Goal: Entertainment & Leisure: Consume media (video, audio)

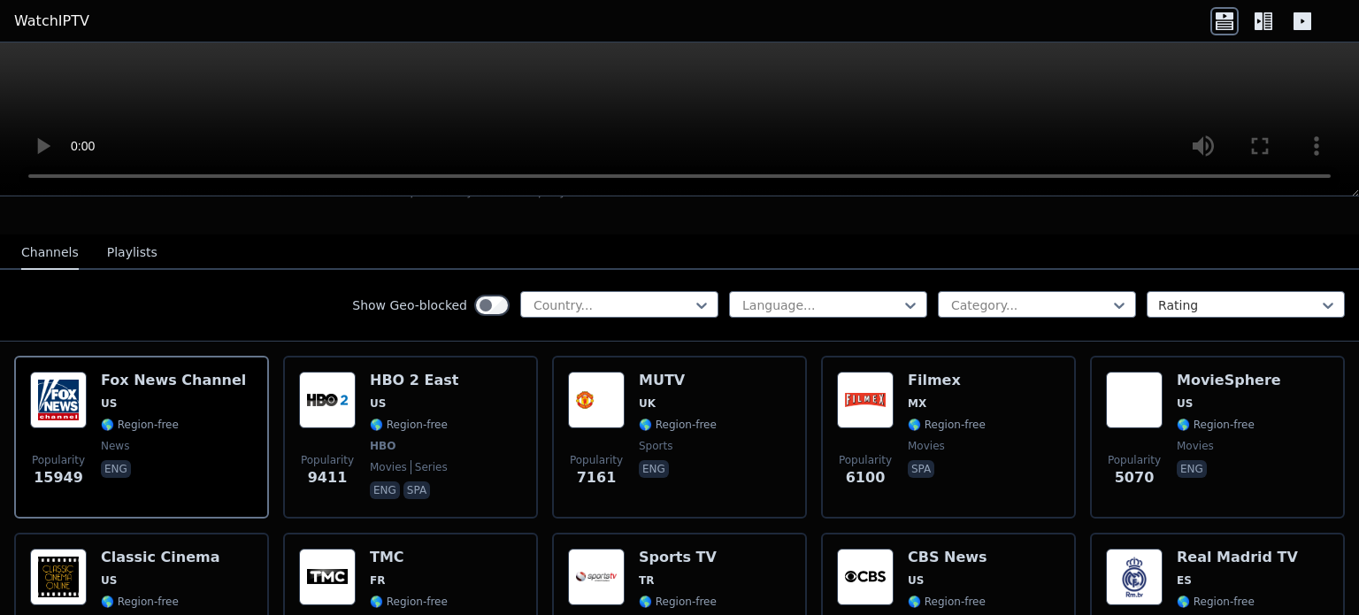
scroll to position [121, 0]
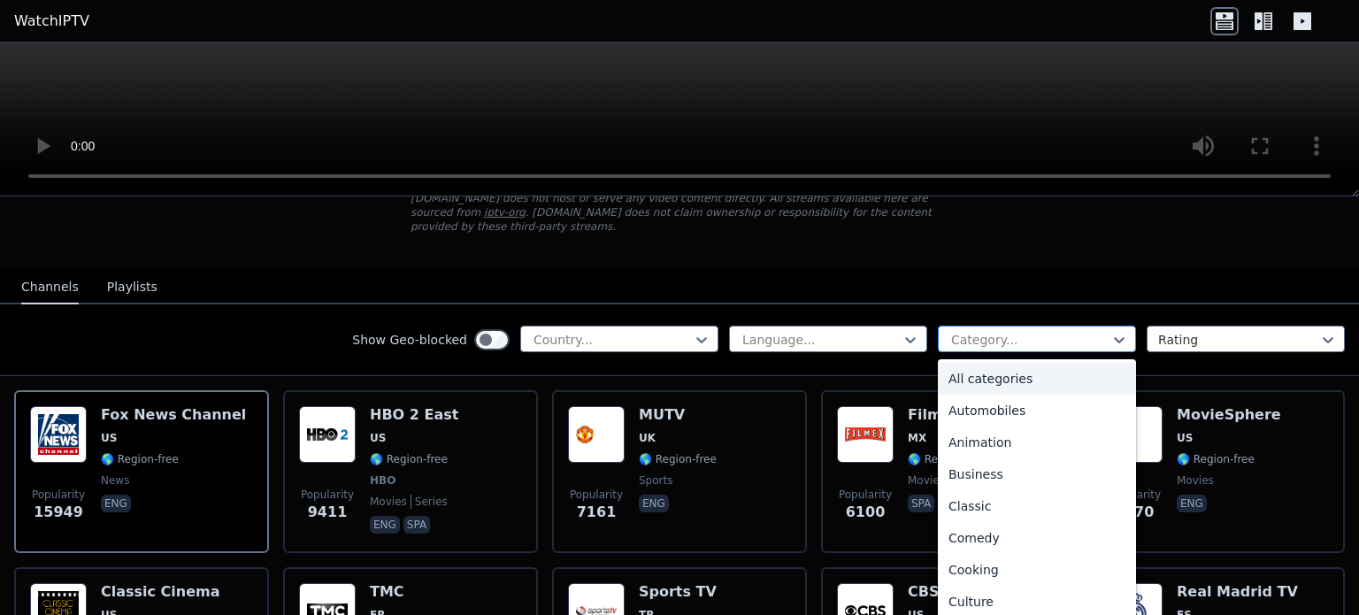
click at [1057, 331] on div at bounding box center [1030, 340] width 161 height 18
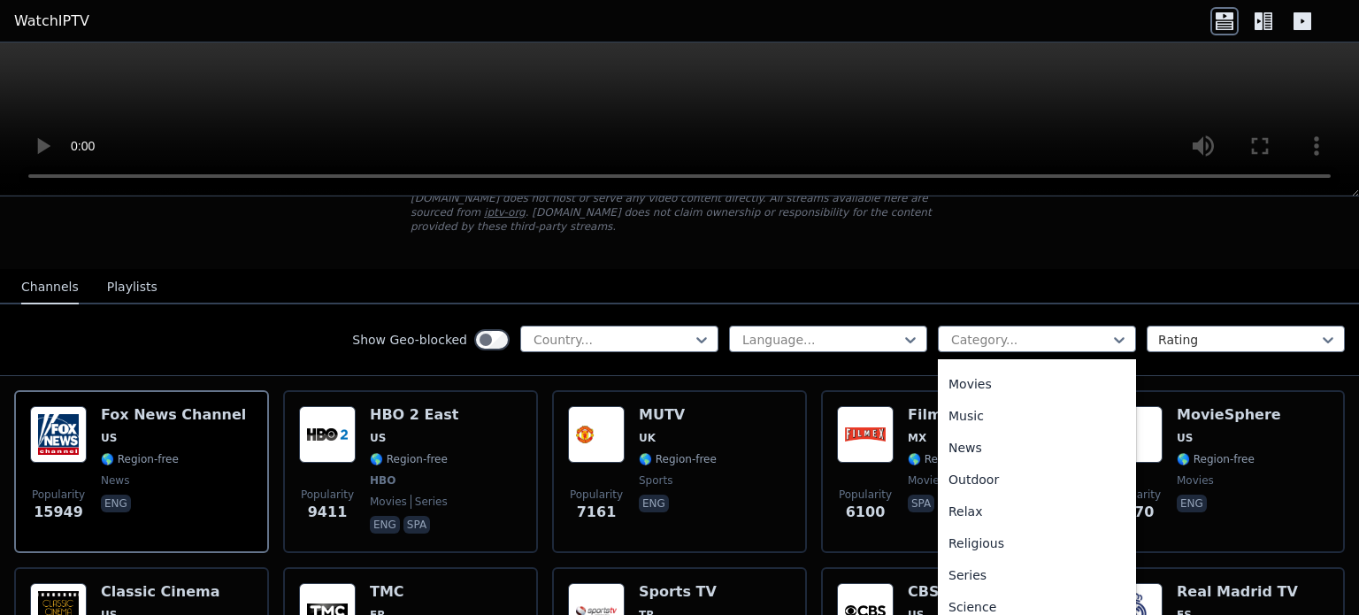
scroll to position [602, 0]
click at [949, 530] on div "Sports" at bounding box center [1037, 542] width 198 height 32
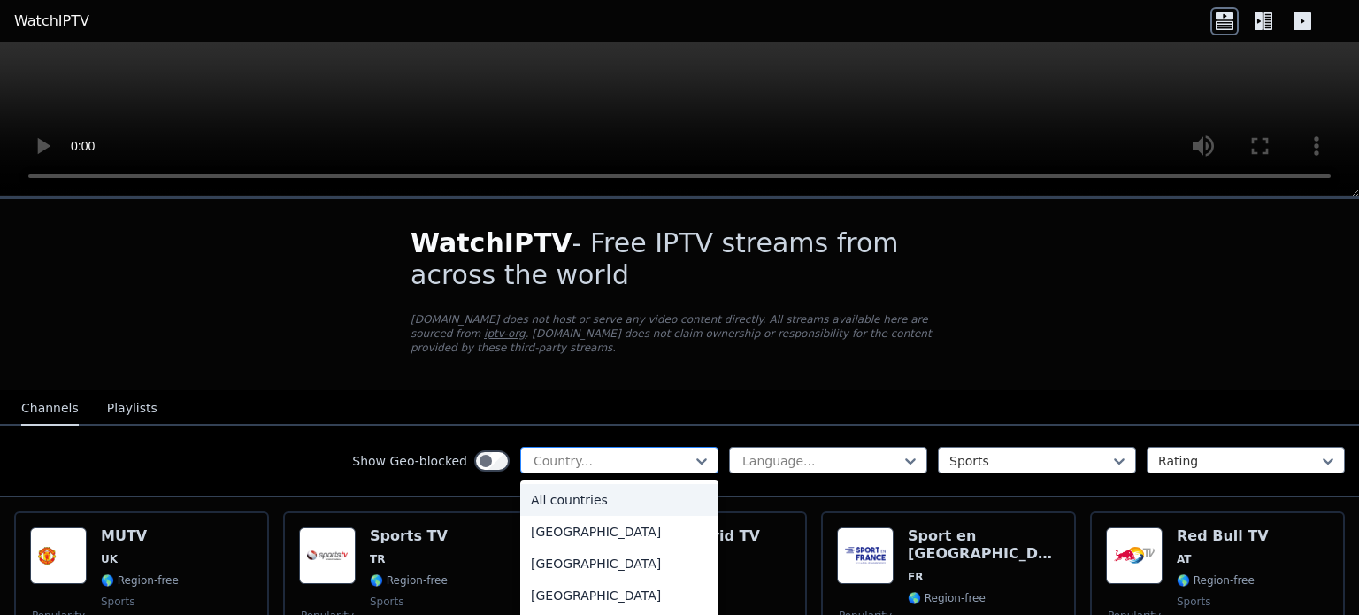
click at [679, 452] on div at bounding box center [612, 461] width 161 height 18
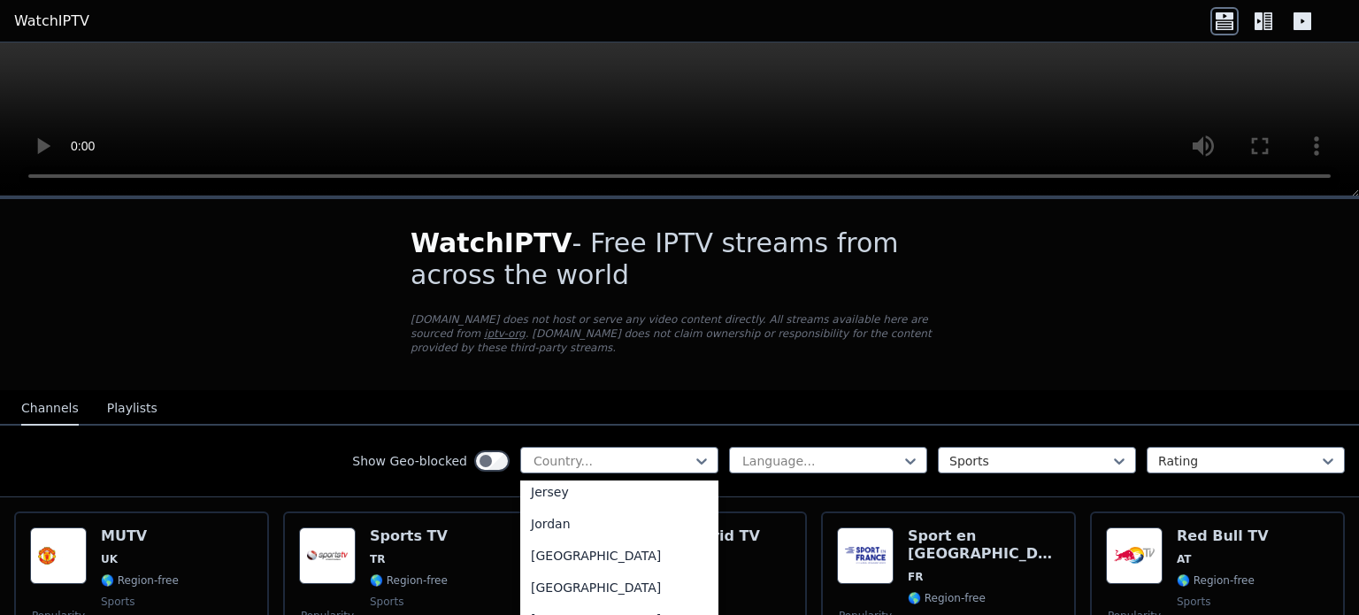
scroll to position [2733, 0]
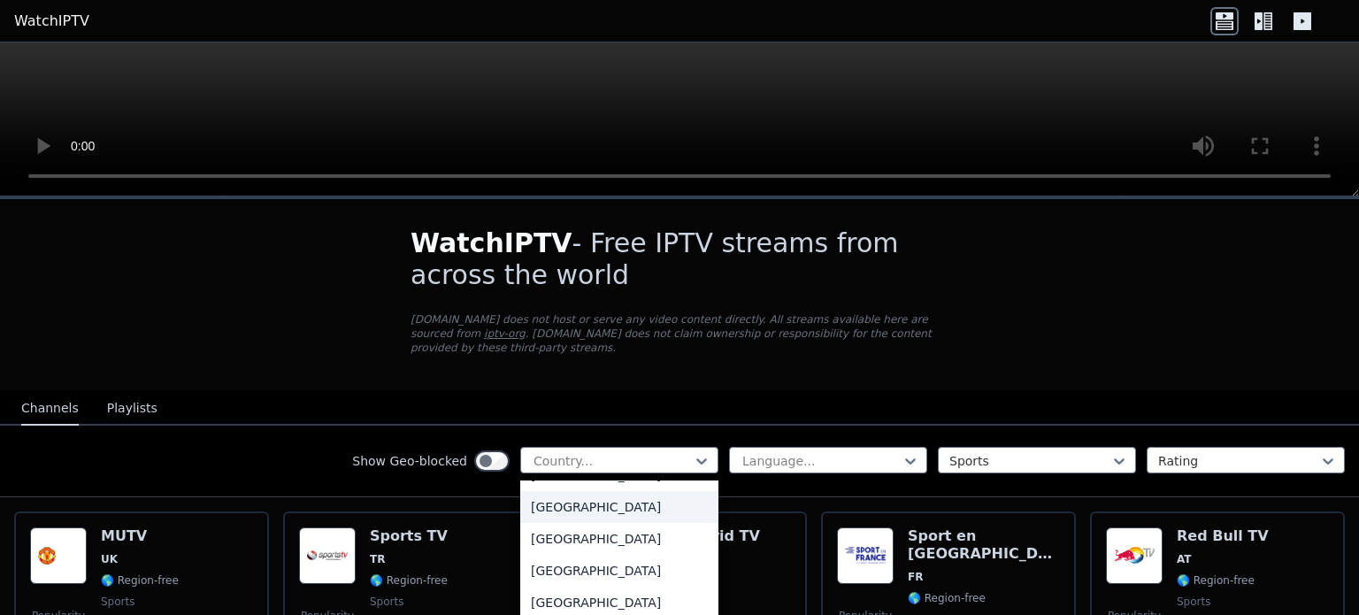
click at [597, 508] on div "[GEOGRAPHIC_DATA]" at bounding box center [619, 507] width 198 height 32
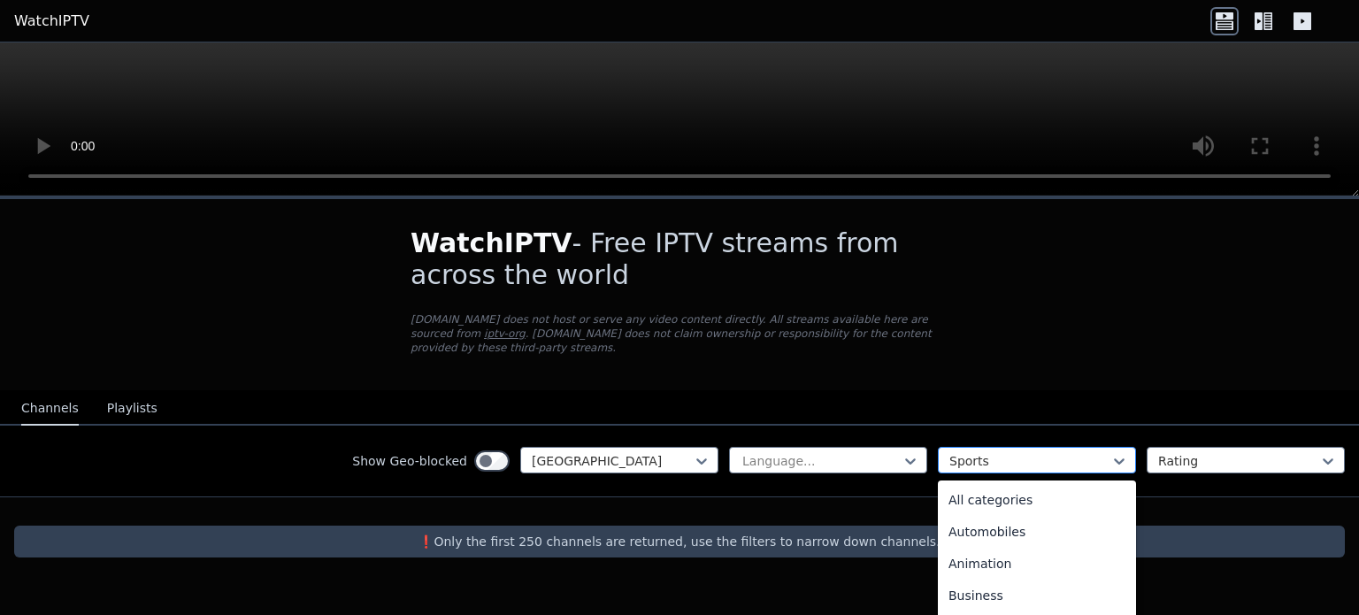
click at [996, 452] on div at bounding box center [1030, 461] width 161 height 18
click at [1030, 484] on div "All categories" at bounding box center [1037, 500] width 198 height 32
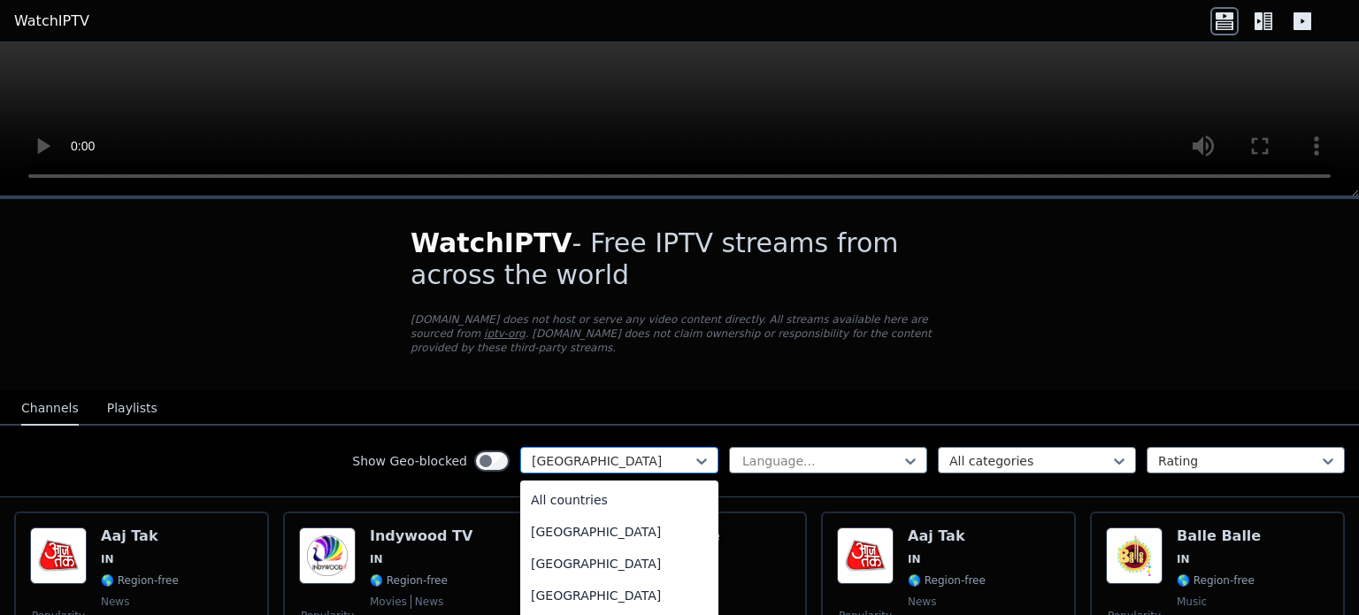
click at [649, 452] on div at bounding box center [612, 461] width 161 height 18
click at [573, 486] on div "All countries" at bounding box center [619, 500] width 198 height 32
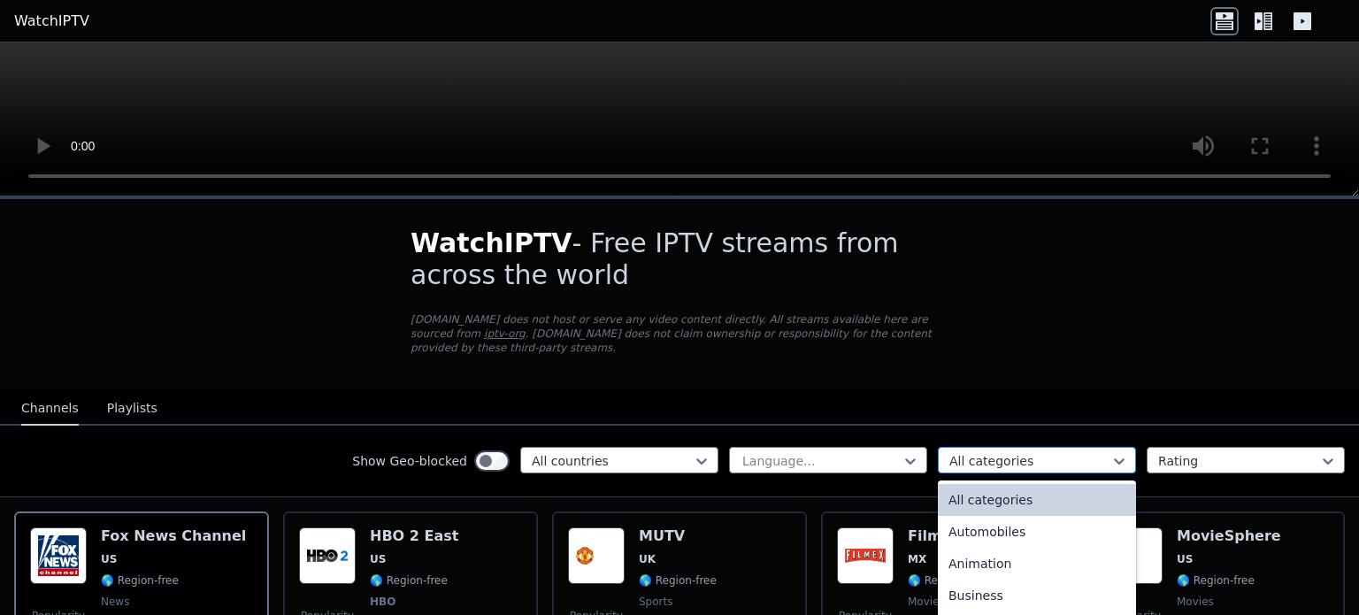
click at [999, 452] on div at bounding box center [1030, 461] width 161 height 18
type input "**"
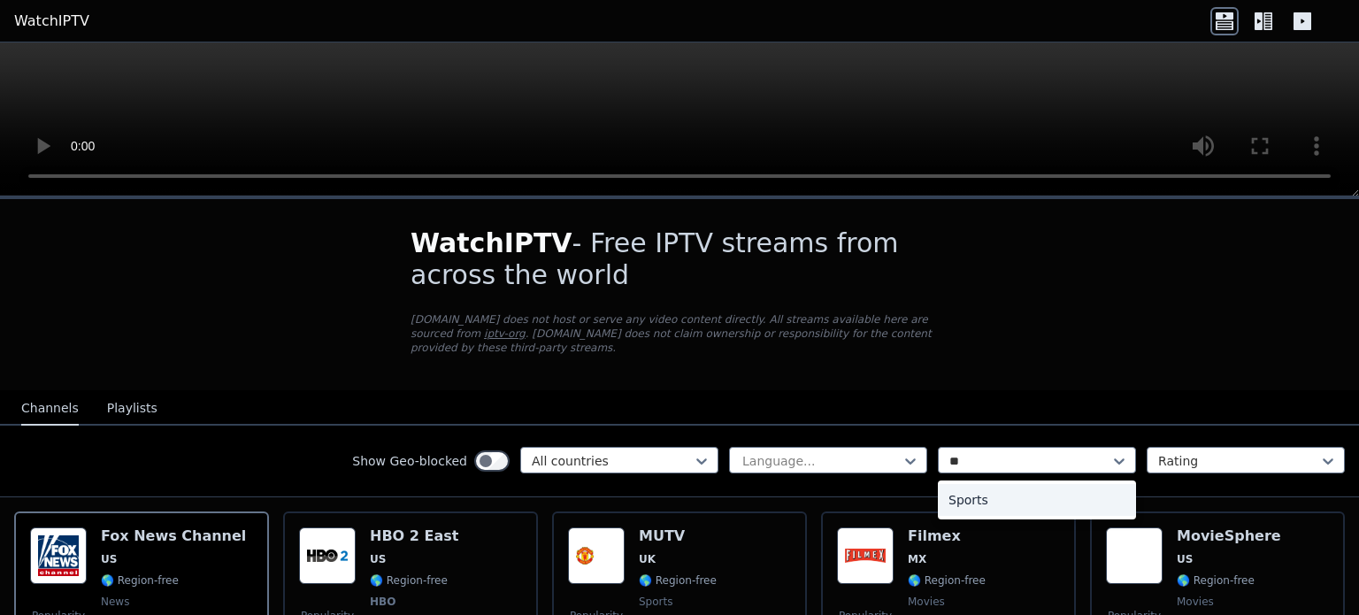
click at [965, 487] on div "Sports" at bounding box center [1037, 500] width 198 height 32
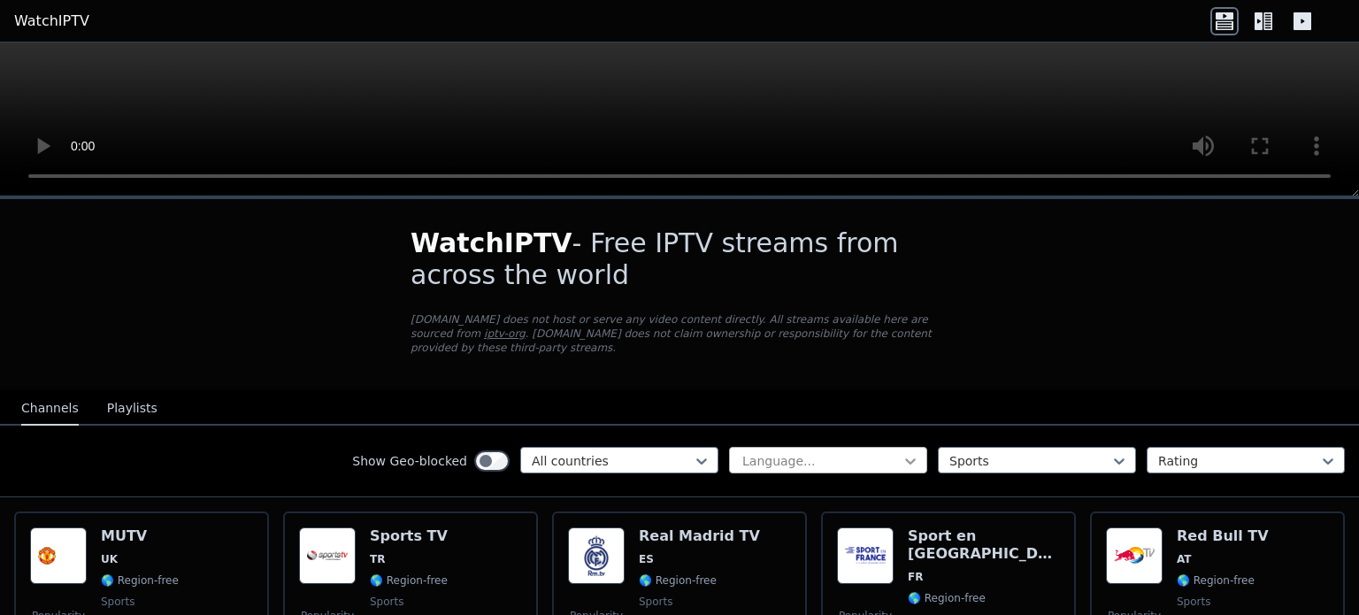
click at [902, 452] on icon at bounding box center [911, 461] width 18 height 18
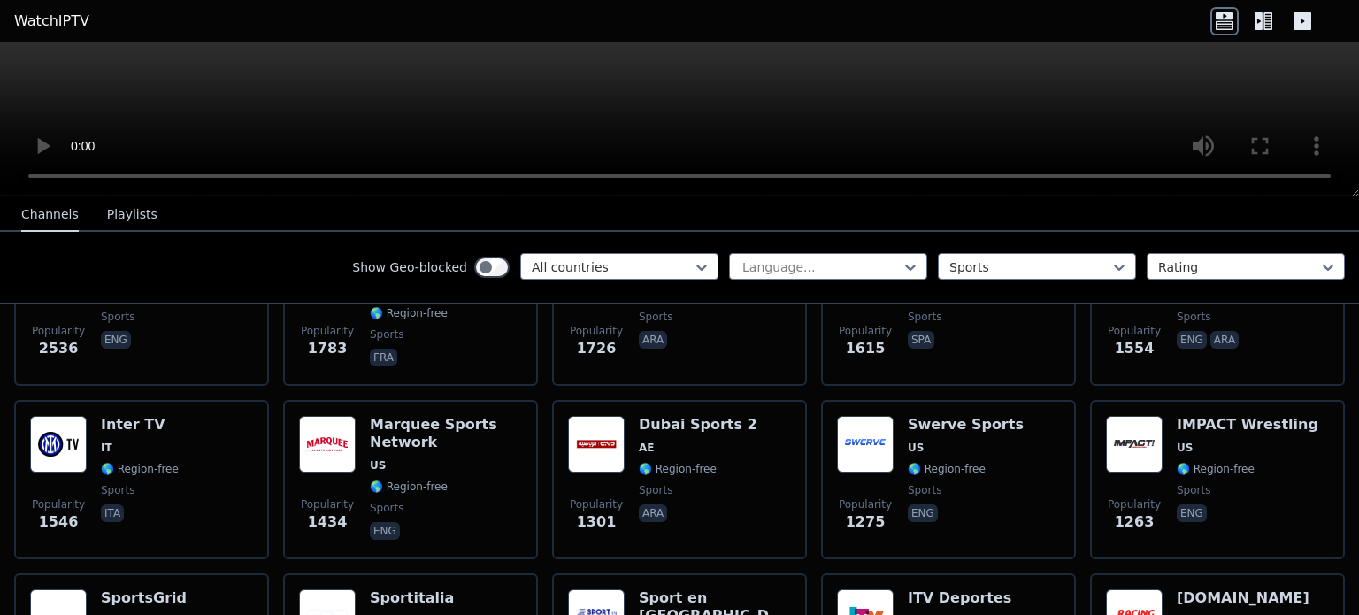
scroll to position [682, 0]
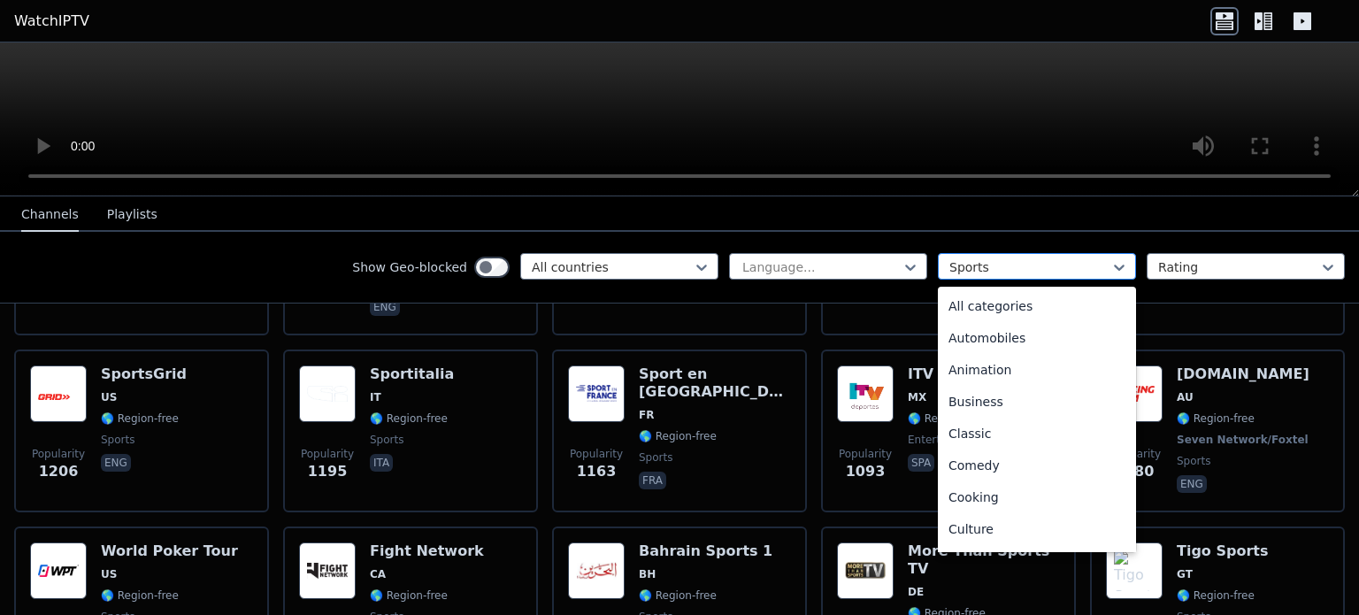
click at [1119, 268] on div "Sports" at bounding box center [1037, 266] width 198 height 27
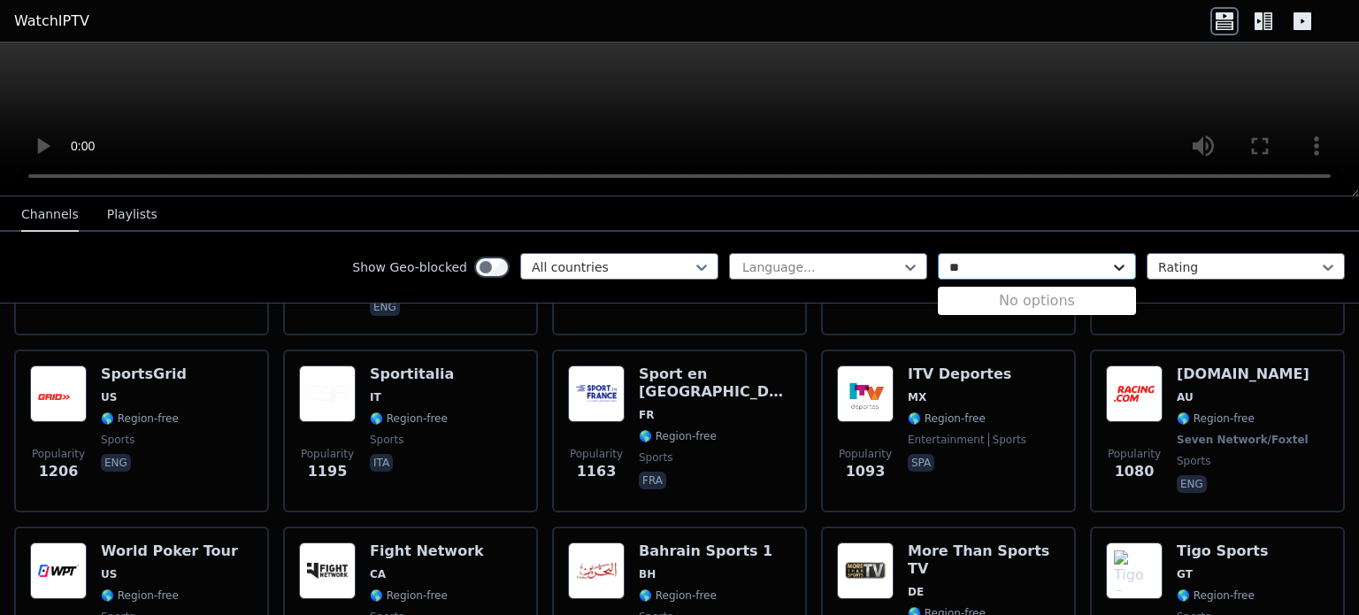
scroll to position [0, 0]
type input "*"
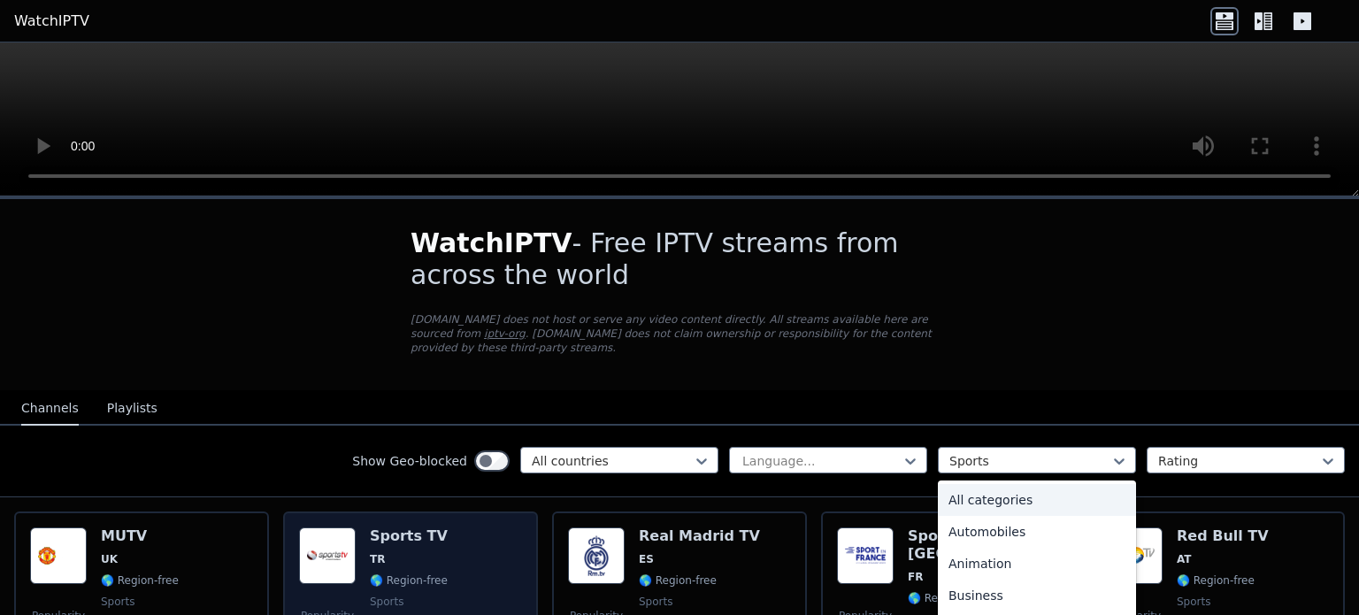
click at [421, 527] on h6 "Sports TV" at bounding box center [409, 536] width 78 height 18
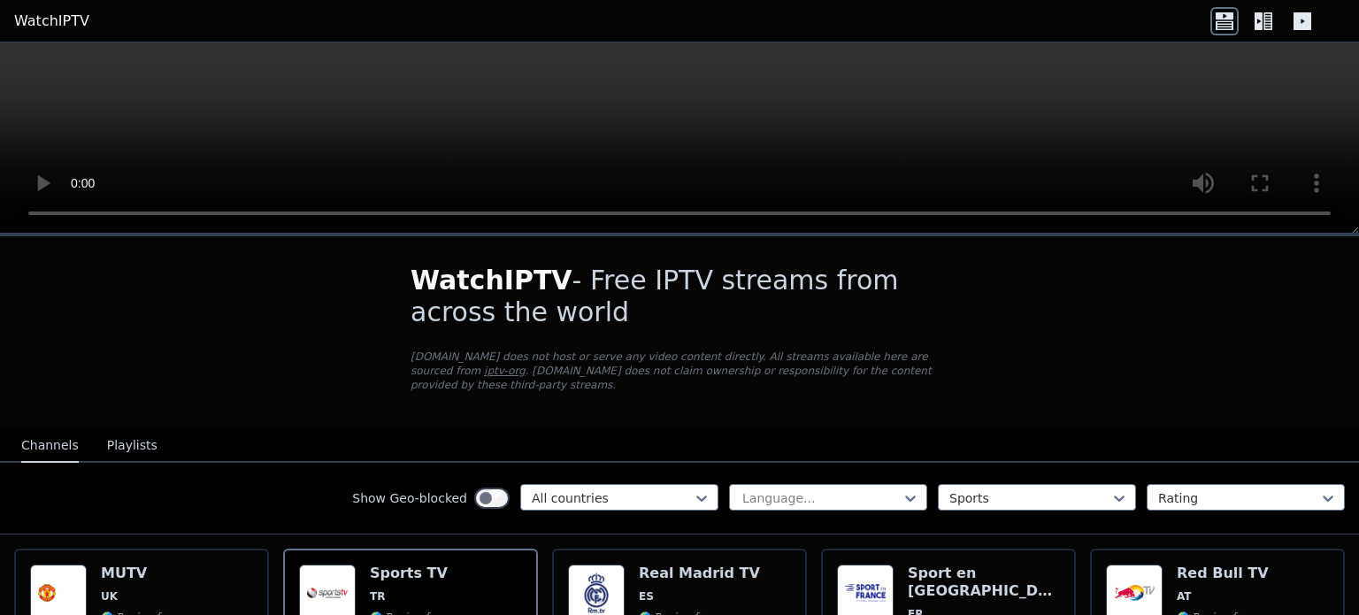
click at [700, 498] on div "Show Geo-blocked All countries Language... Sports Rating" at bounding box center [679, 499] width 1359 height 72
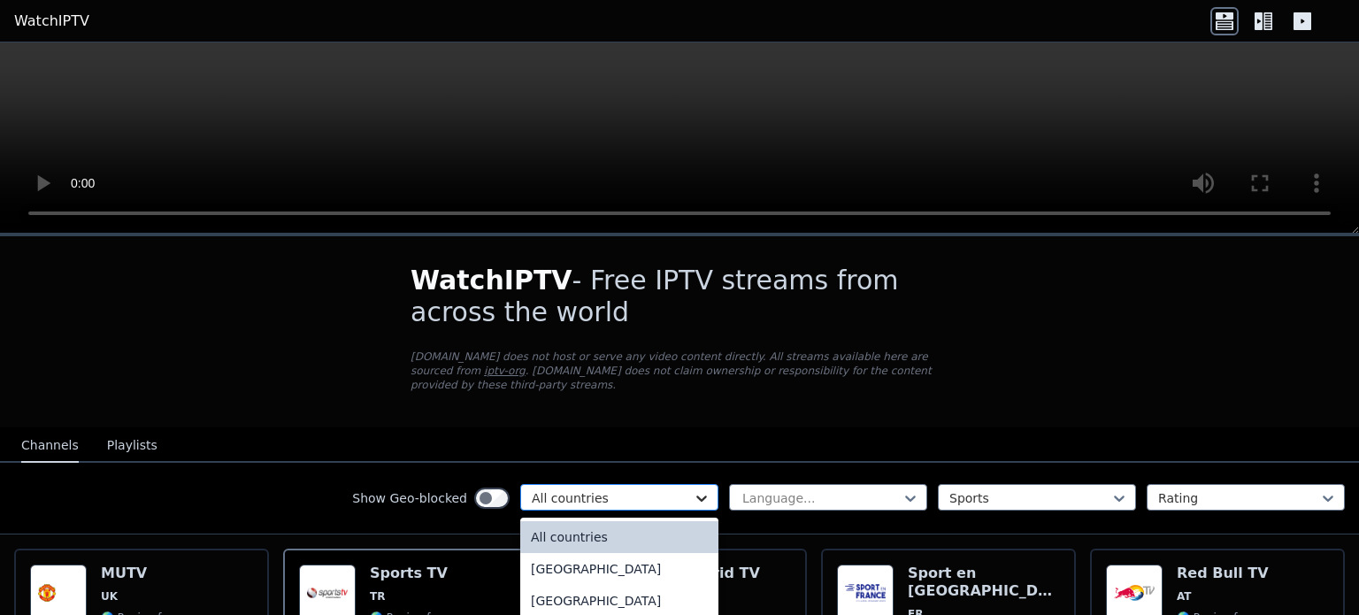
click at [693, 489] on icon at bounding box center [702, 498] width 18 height 18
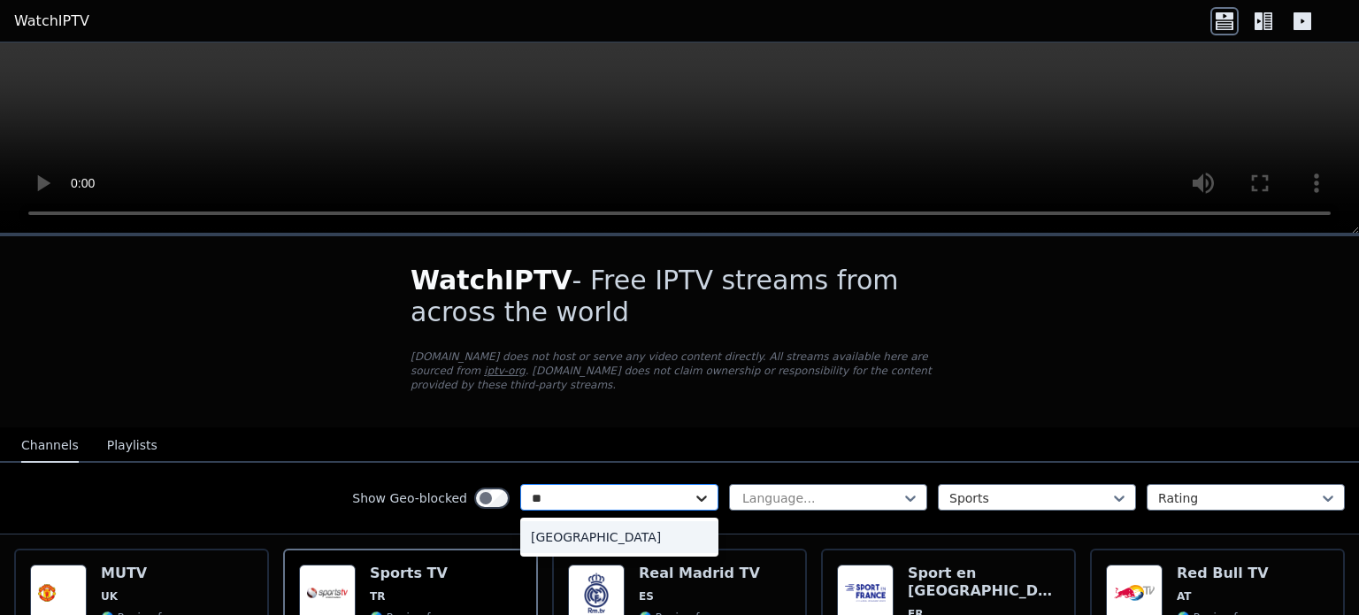
type input "*"
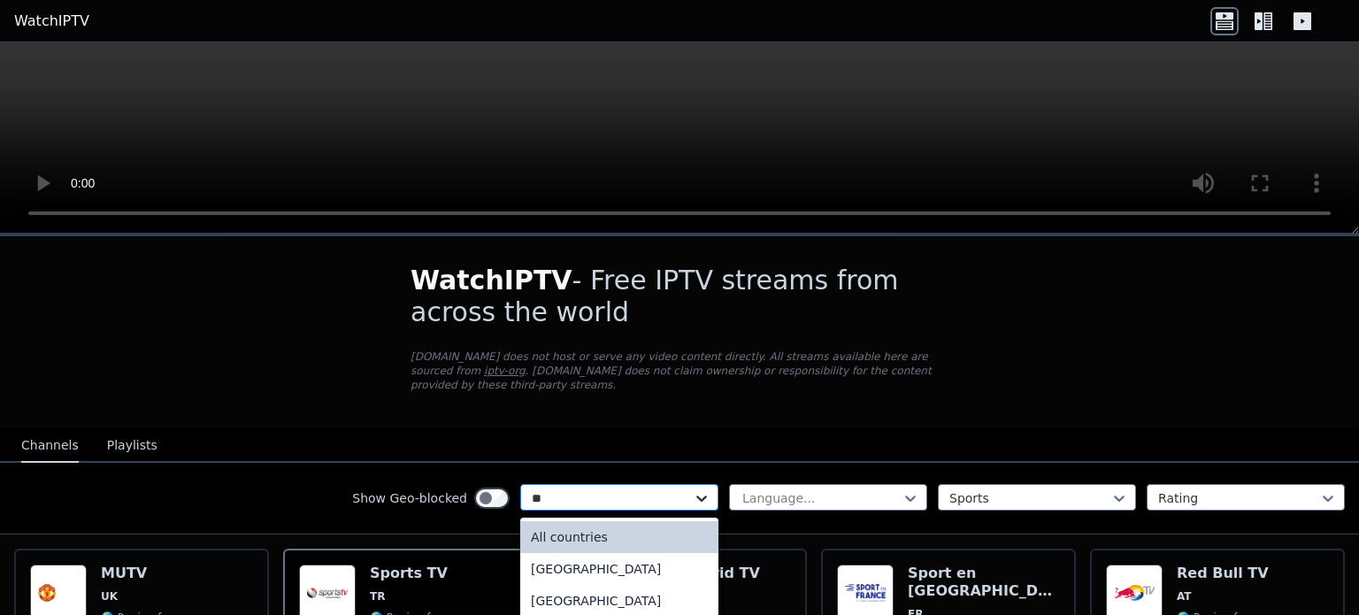
type input "***"
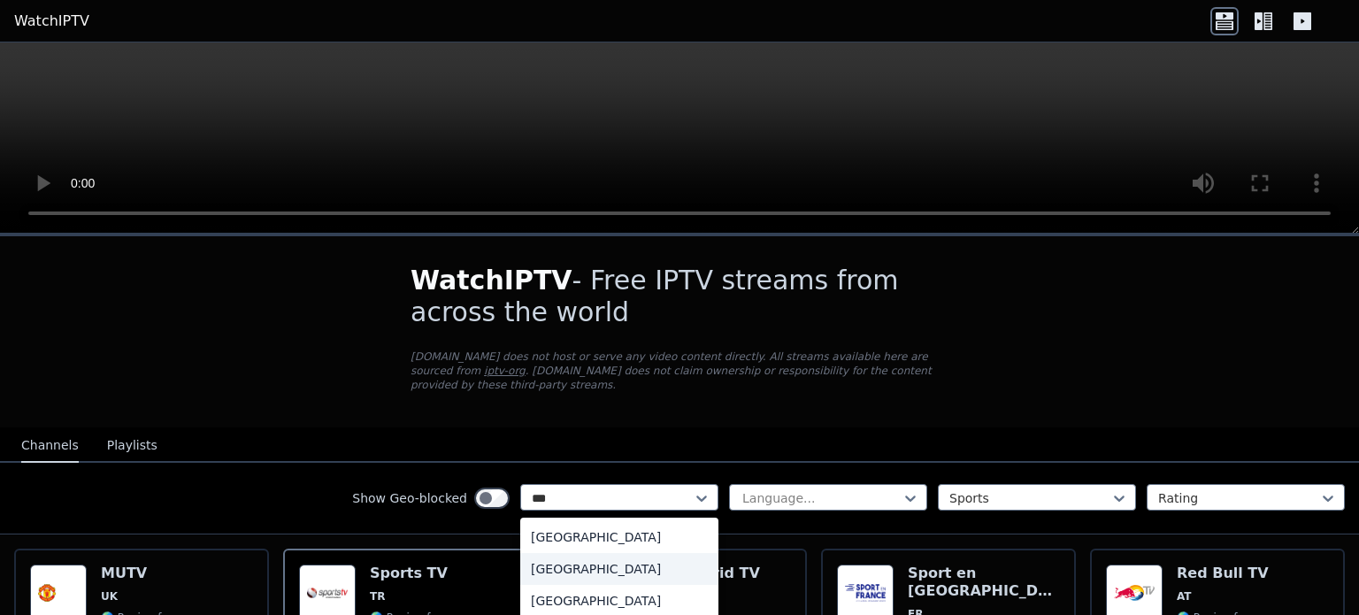
click at [629, 558] on div "[GEOGRAPHIC_DATA]" at bounding box center [619, 569] width 198 height 32
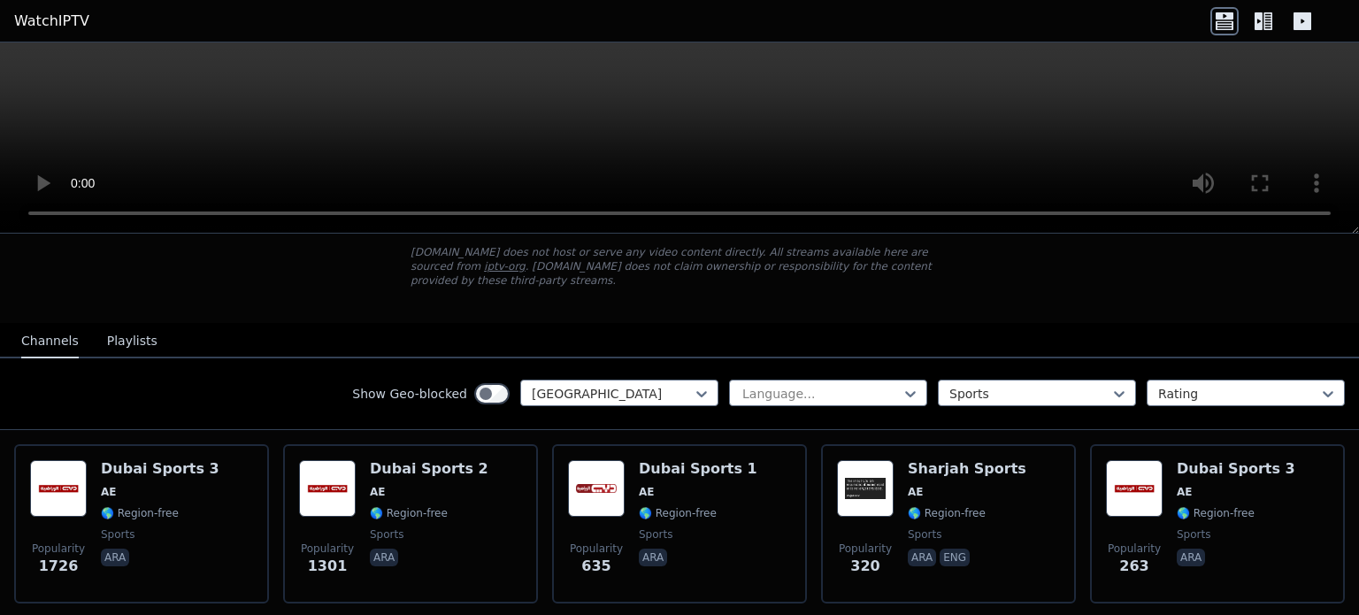
scroll to position [183, 0]
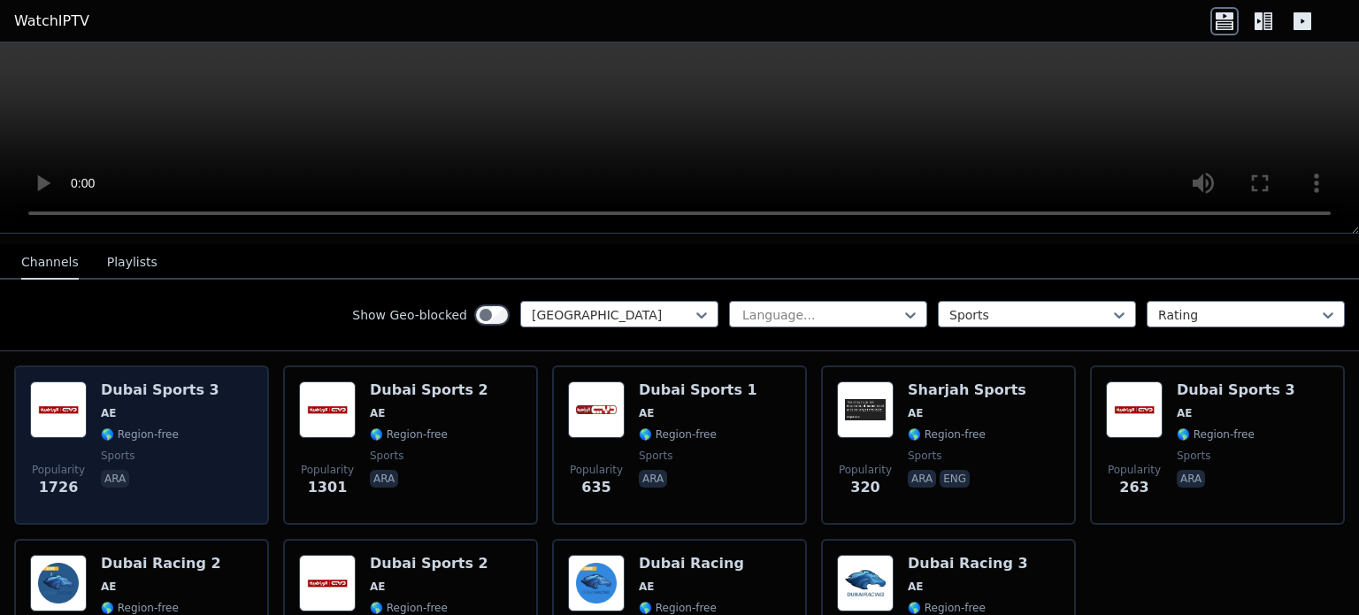
click at [216, 416] on div "Popularity 1726 Dubai Sports 3 AE 🌎 Region-free sports ara" at bounding box center [141, 444] width 223 height 127
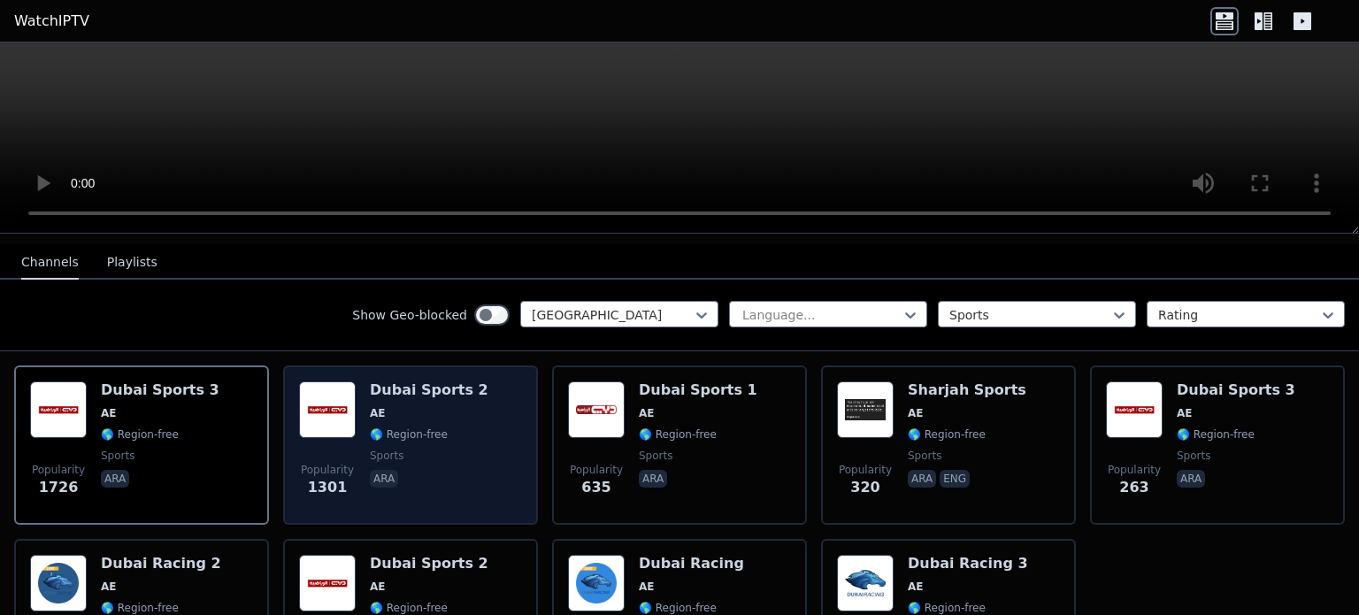
click at [478, 427] on div "Popularity 1301 Dubai Sports 2 AE 🌎 Region-free sports ara" at bounding box center [410, 444] width 223 height 127
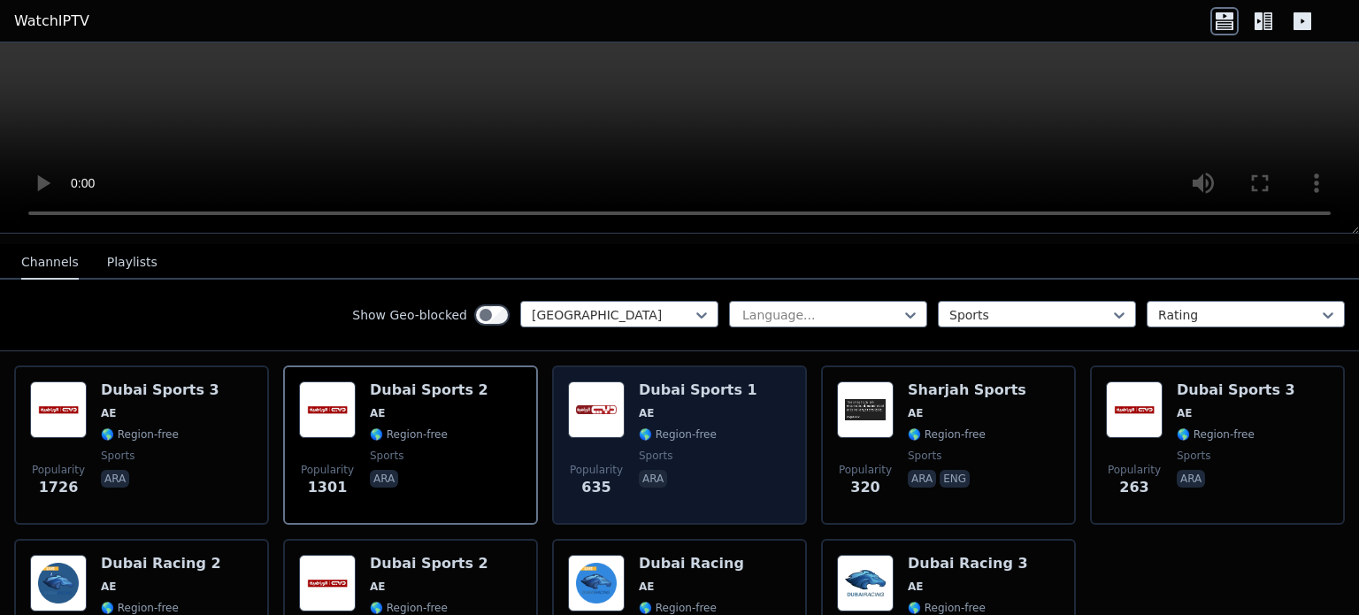
click at [690, 427] on span "🌎 Region-free" at bounding box center [678, 434] width 78 height 14
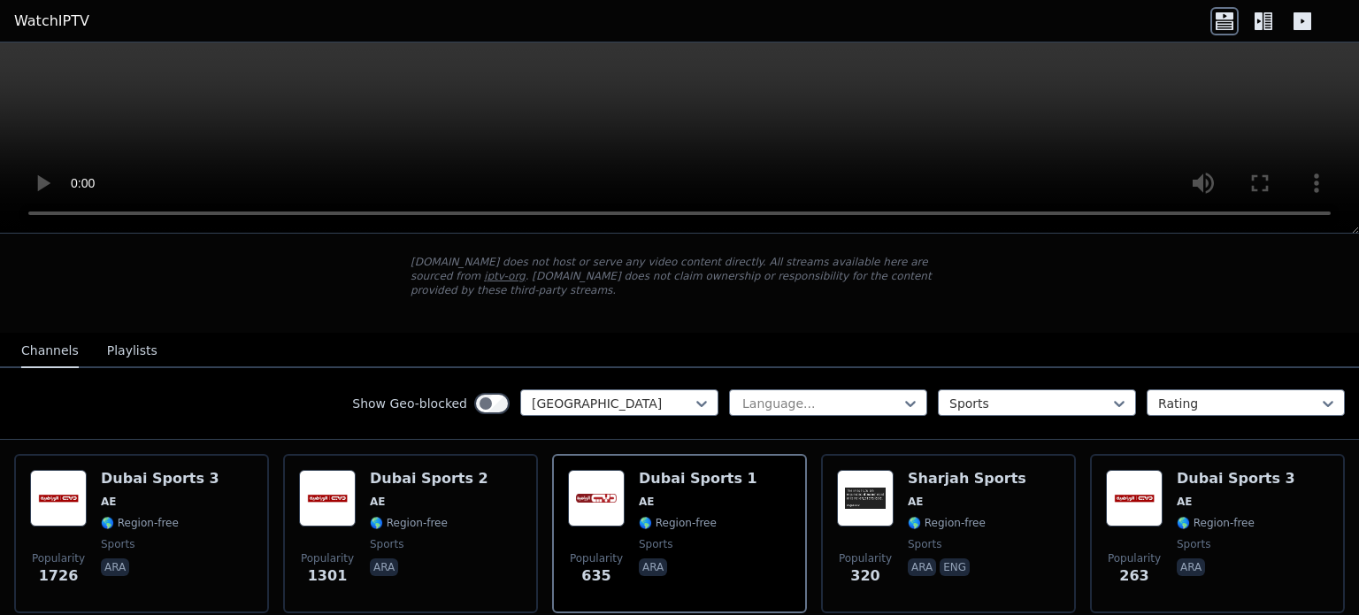
scroll to position [90, 0]
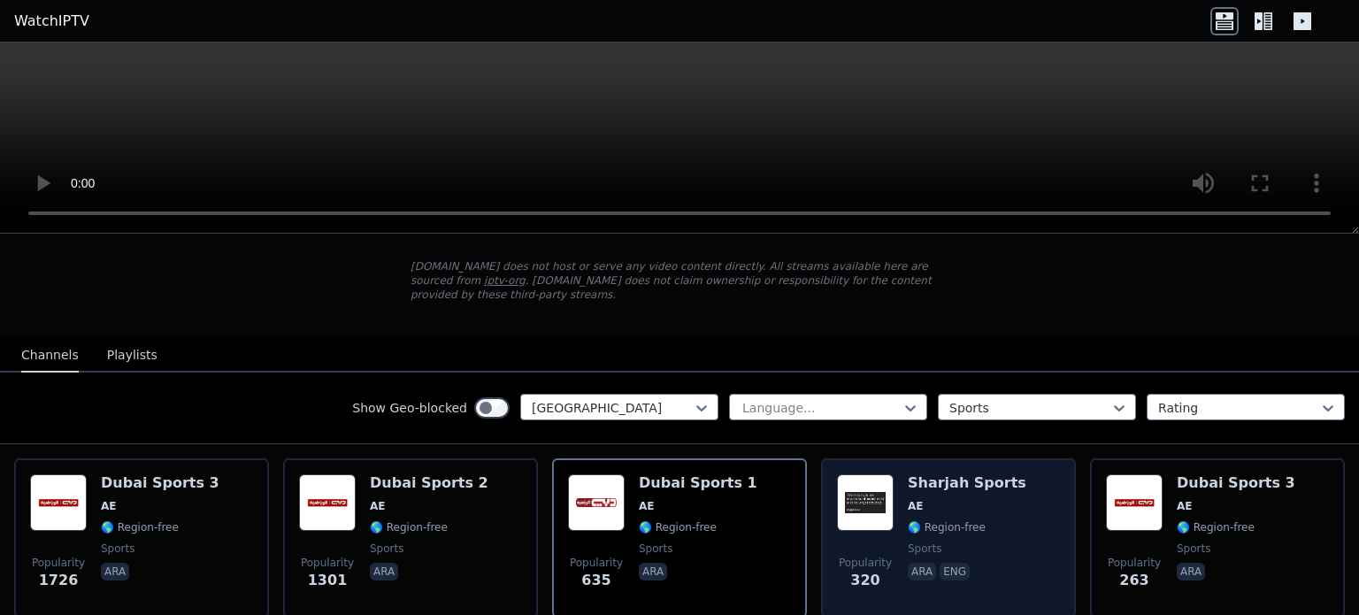
click at [986, 520] on span "🌎 Region-free" at bounding box center [967, 527] width 119 height 14
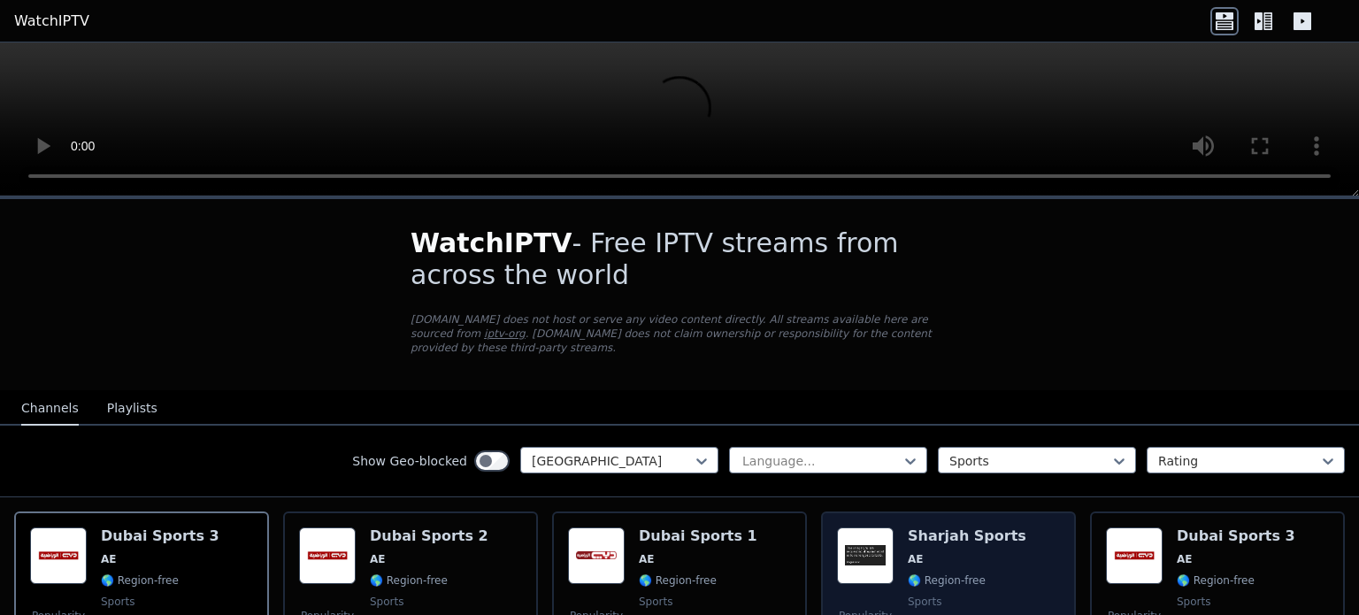
click at [913, 552] on span "AE" at bounding box center [967, 559] width 119 height 14
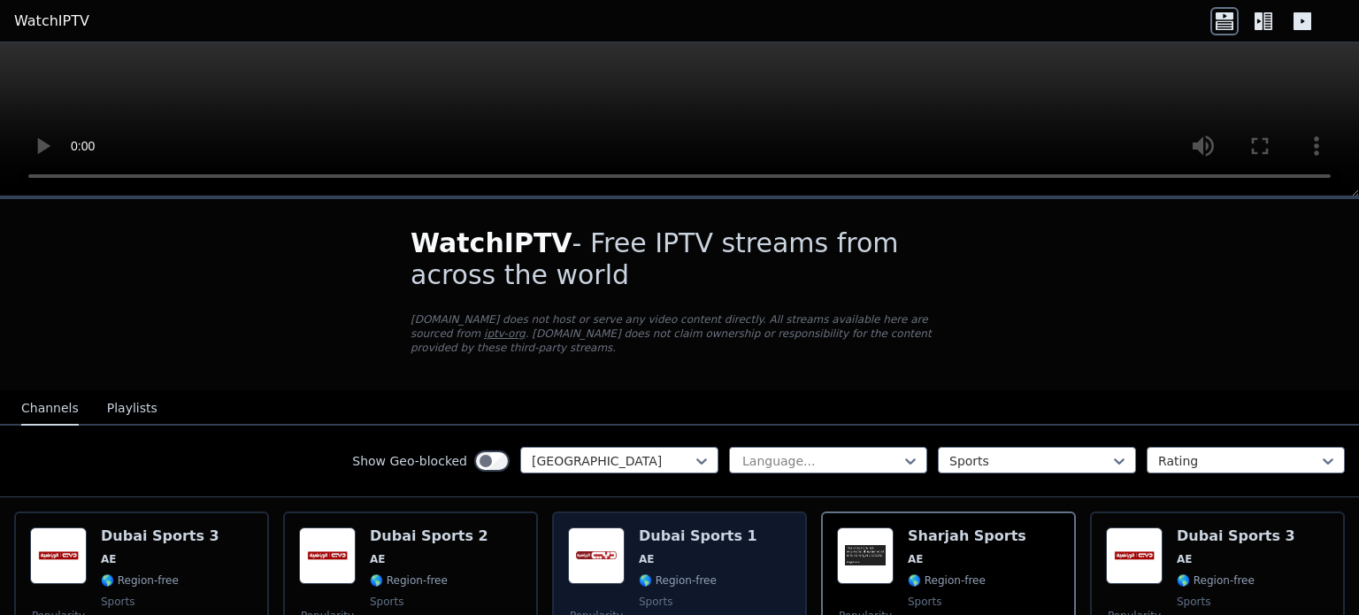
click at [724, 534] on div "Dubai Sports 1 AE 🌎 Region-free sports ara" at bounding box center [698, 590] width 119 height 127
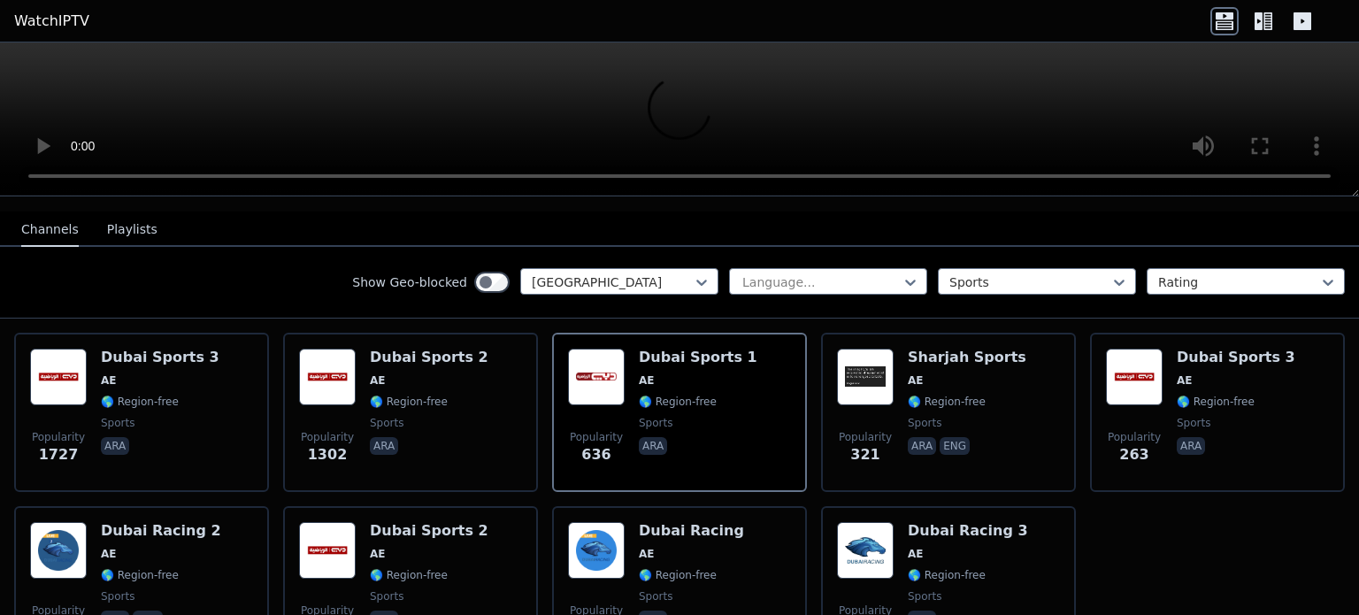
scroll to position [158, 0]
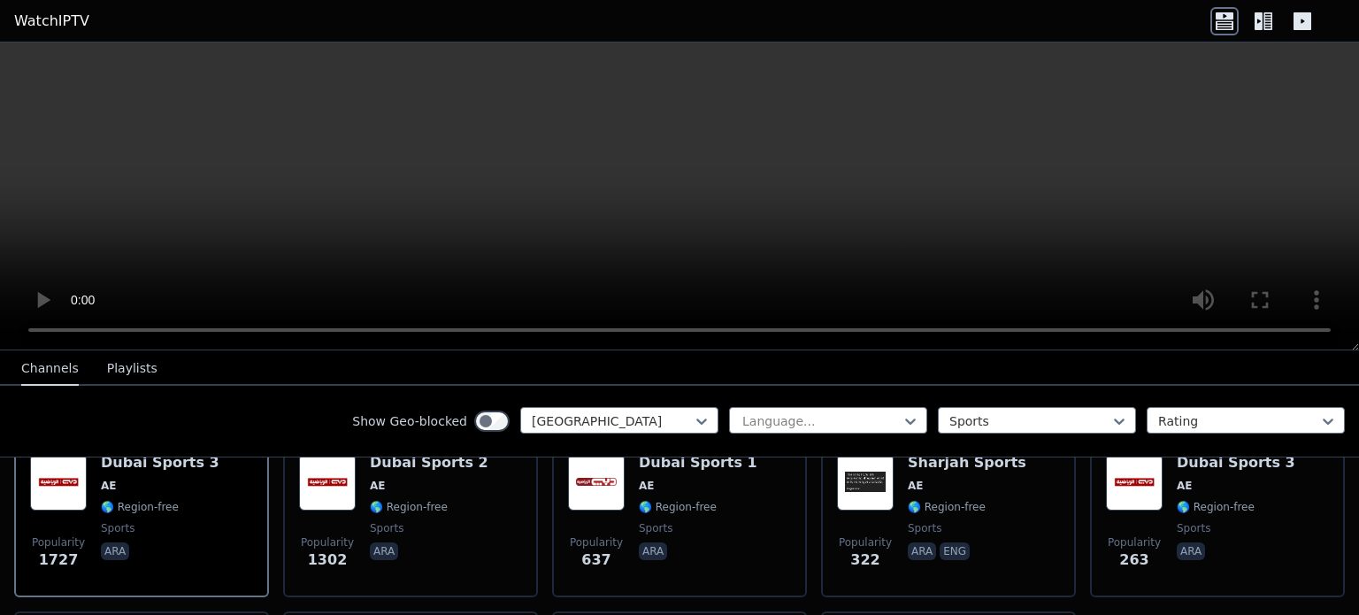
scroll to position [268, 0]
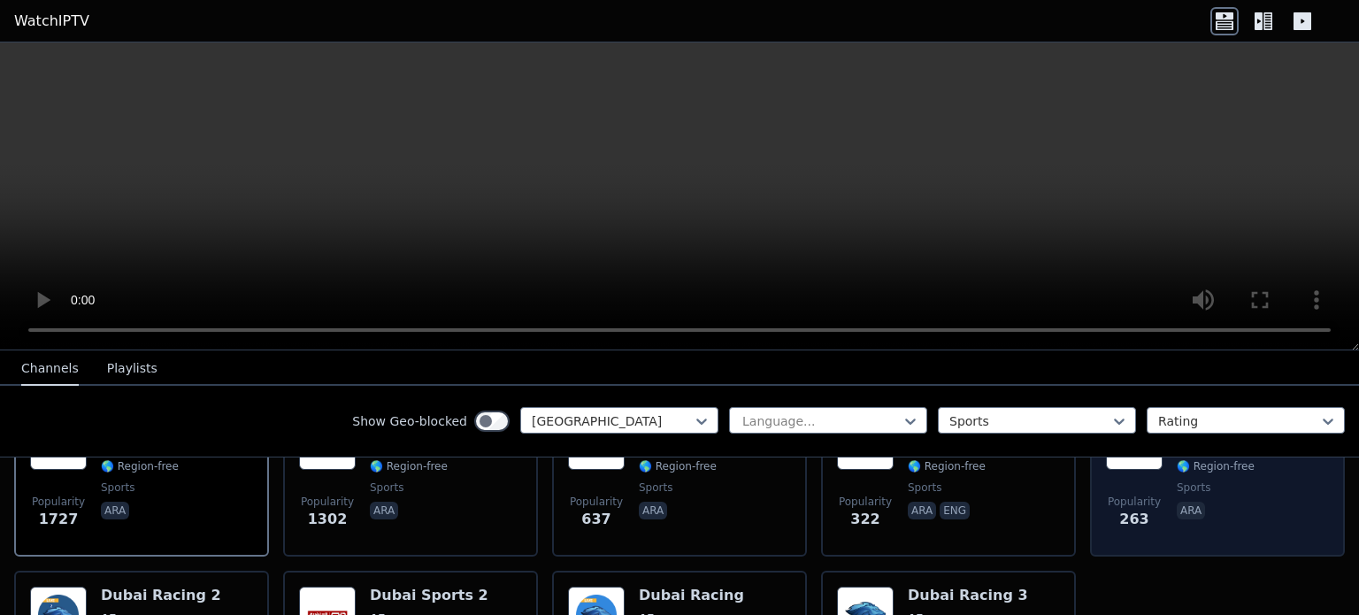
click at [1197, 502] on span "ara" at bounding box center [1236, 512] width 119 height 21
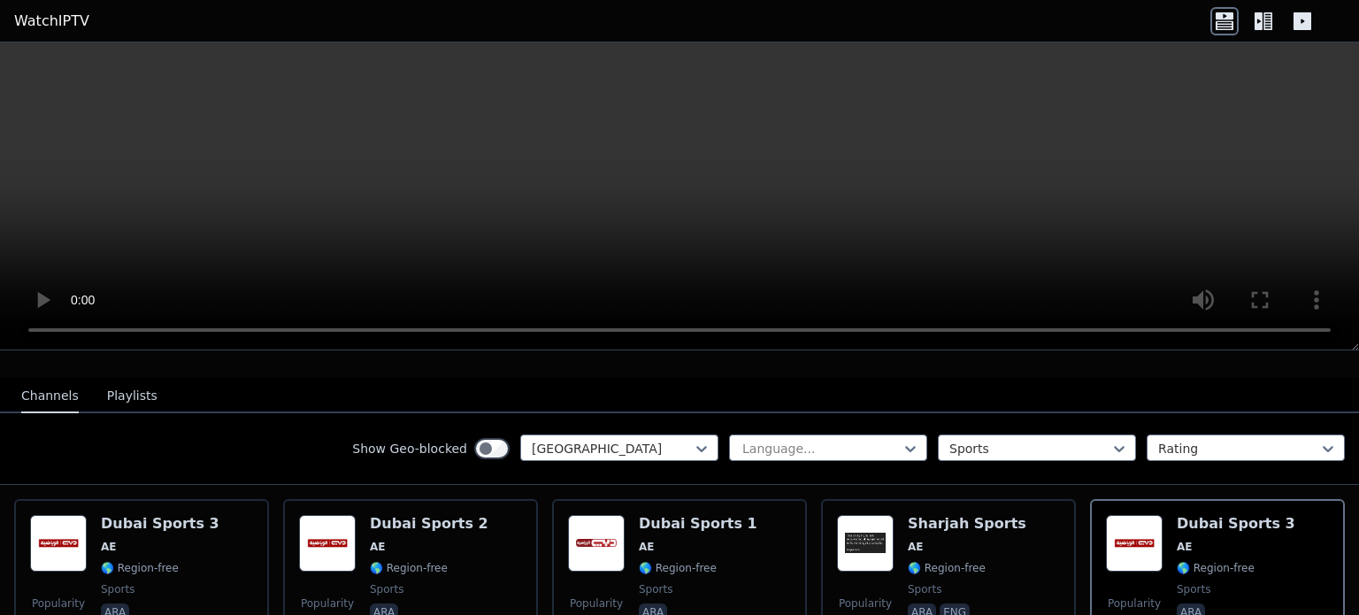
scroll to position [173, 0]
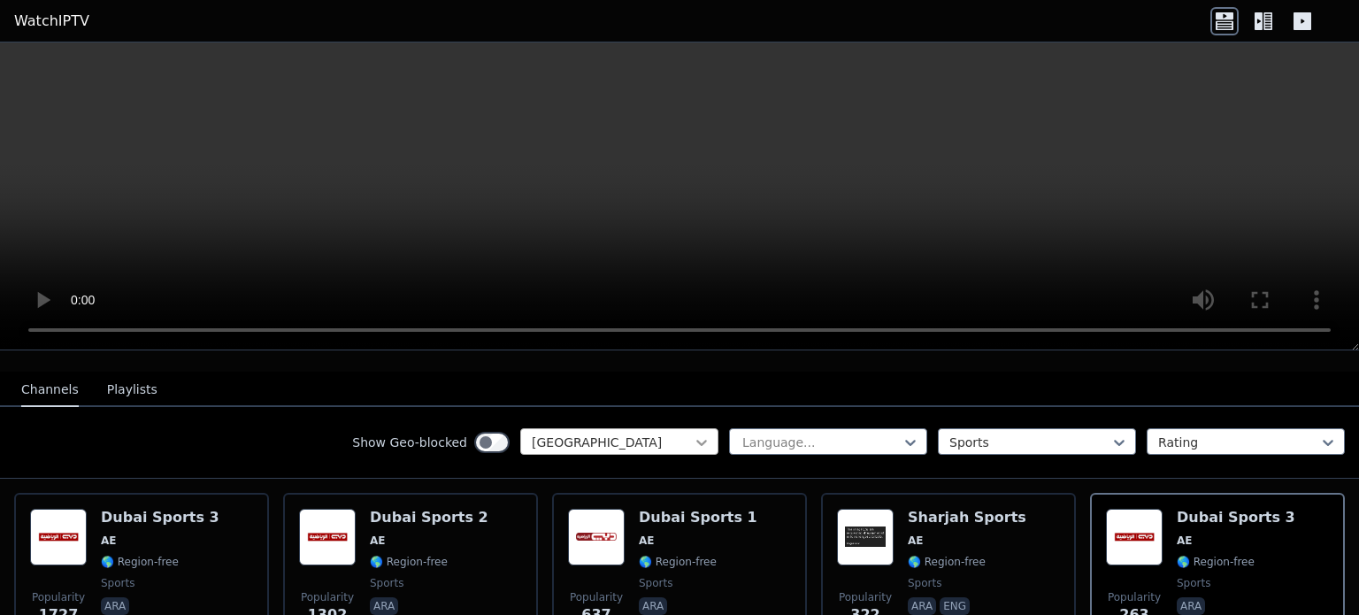
click at [693, 434] on icon at bounding box center [702, 443] width 18 height 18
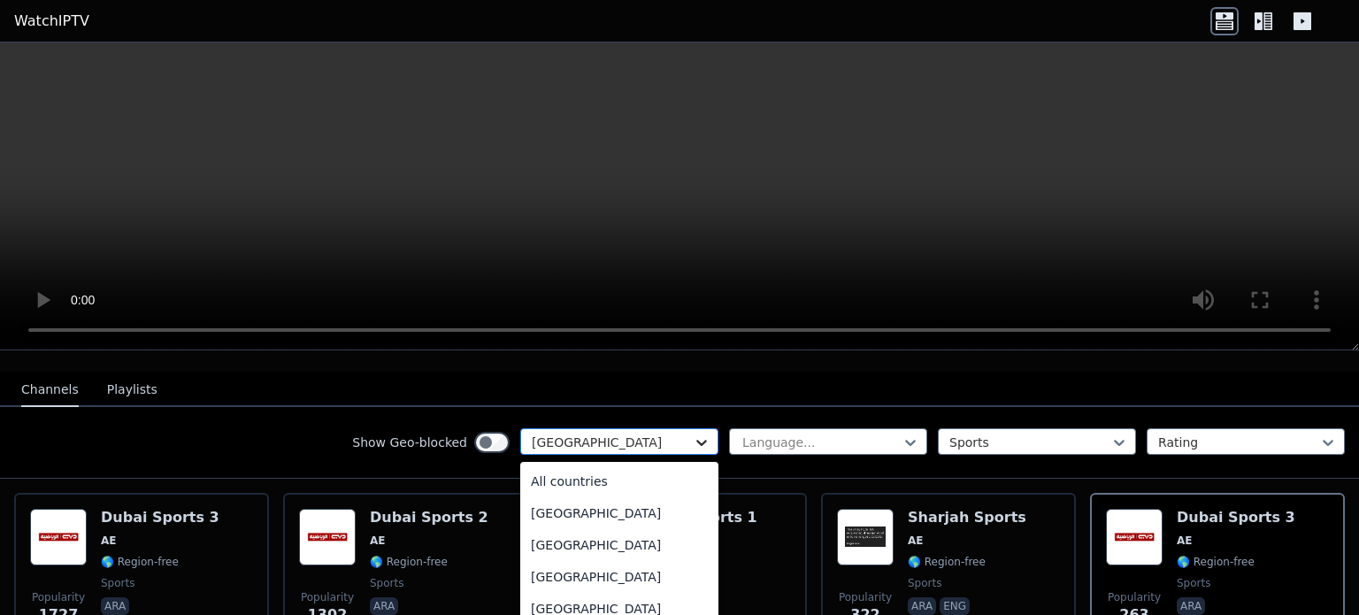
scroll to position [5979, 0]
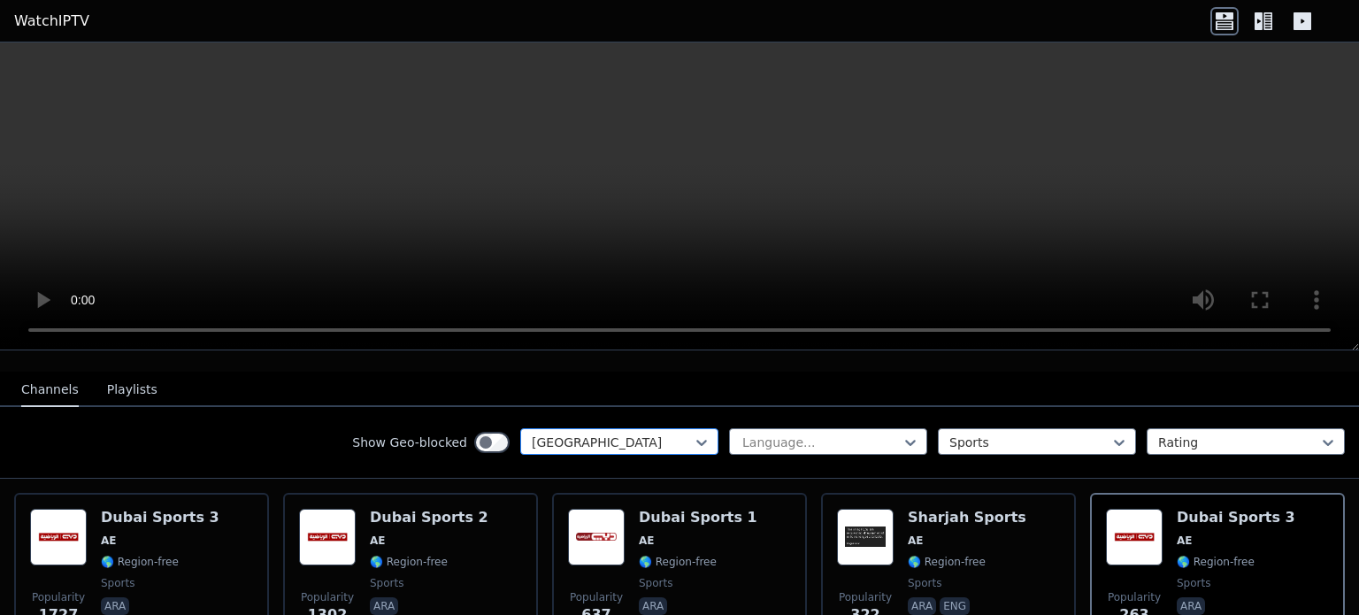
click at [643, 434] on div at bounding box center [612, 443] width 161 height 18
click at [647, 434] on div at bounding box center [612, 443] width 161 height 18
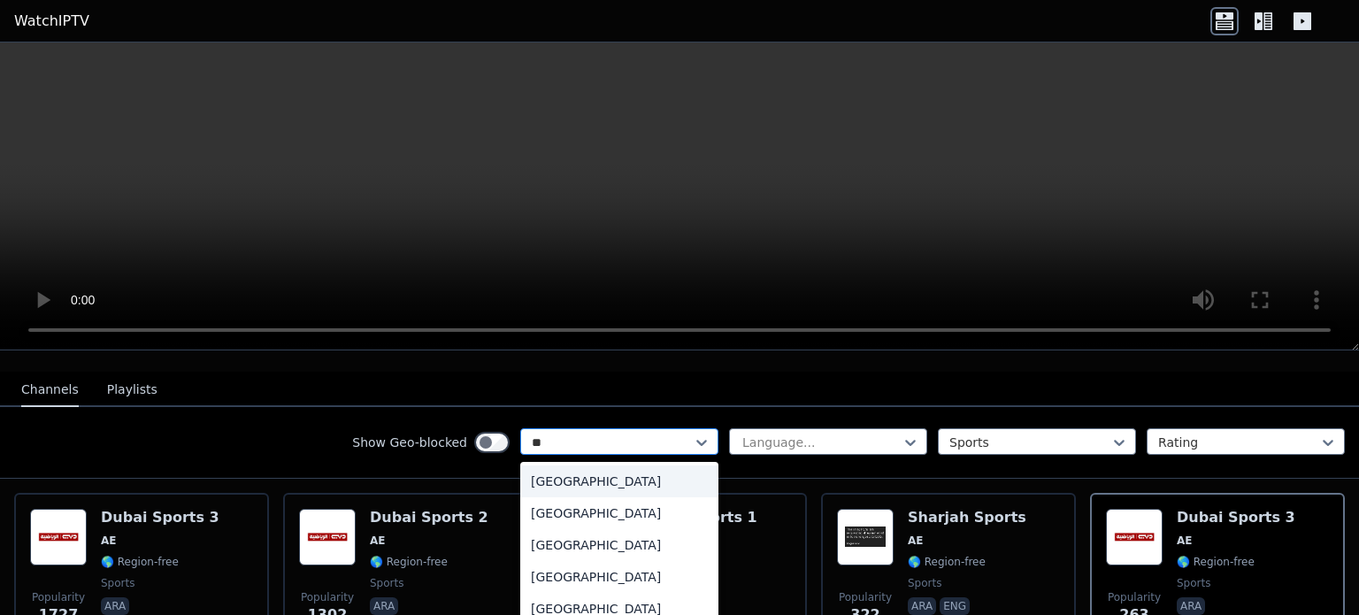
type input "***"
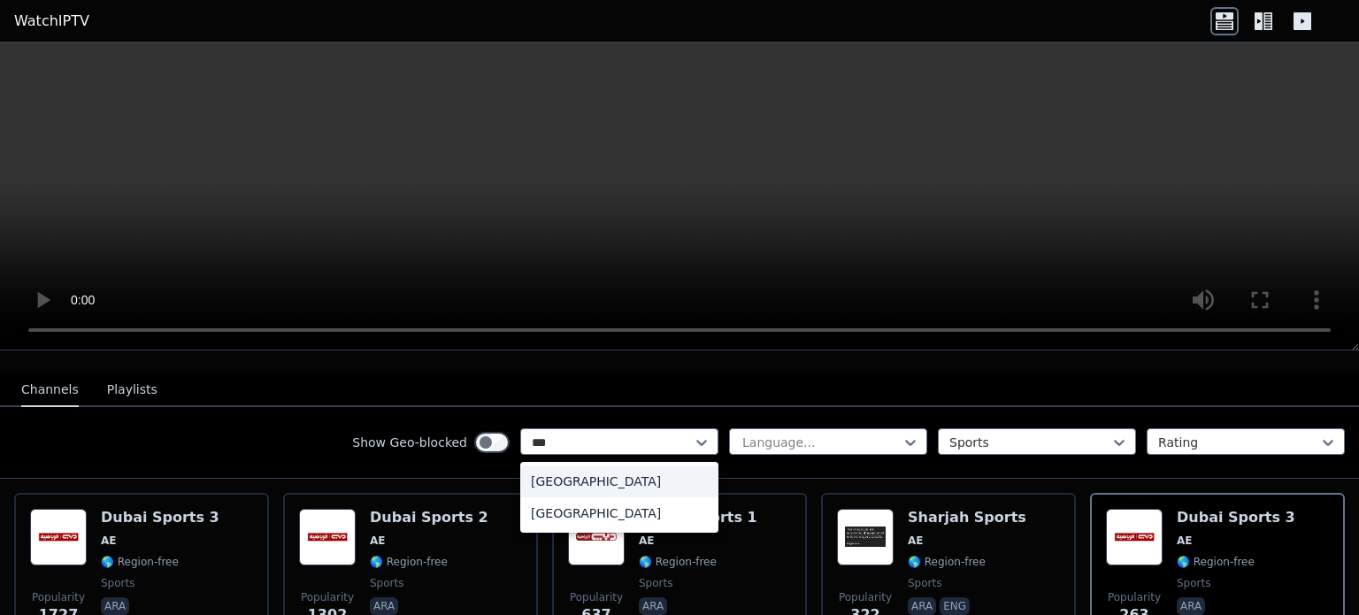
click at [542, 465] on div "[GEOGRAPHIC_DATA]" at bounding box center [619, 481] width 198 height 32
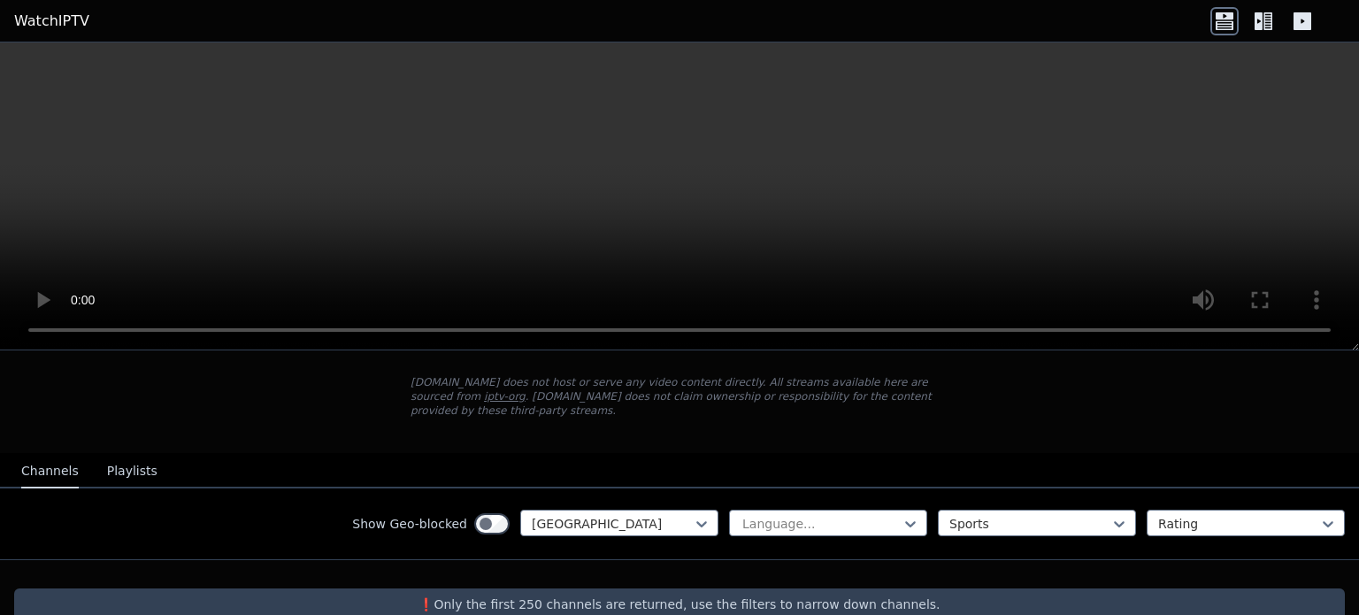
scroll to position [96, 0]
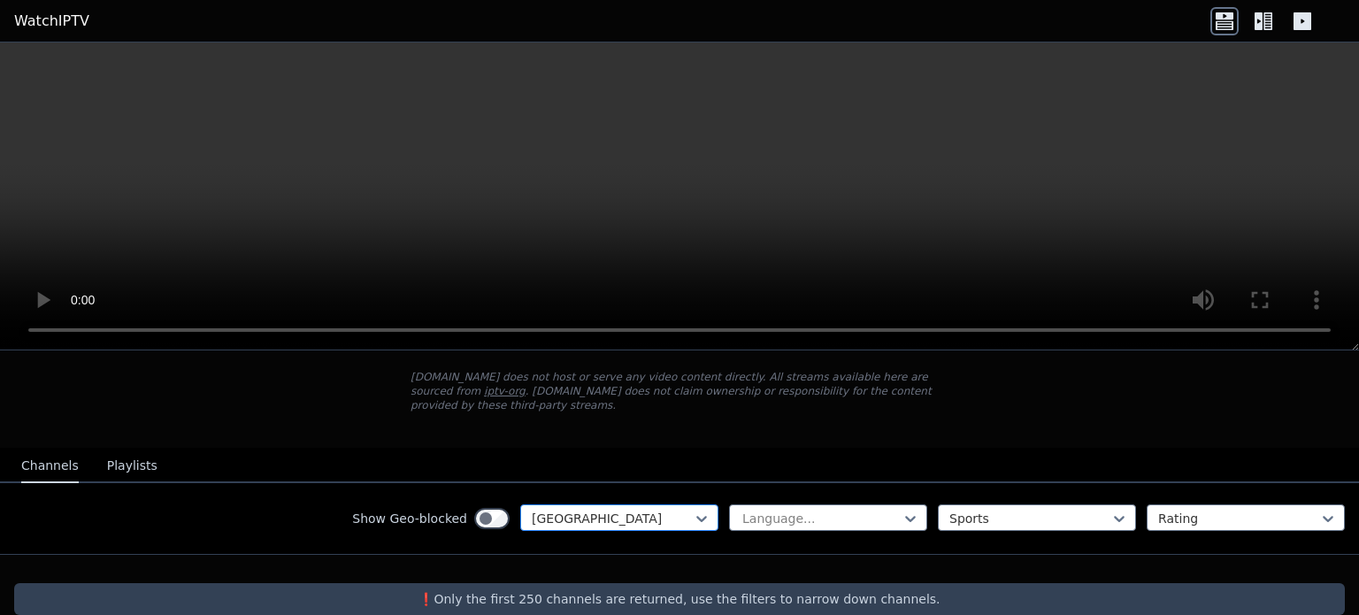
click at [678, 510] on div at bounding box center [612, 519] width 161 height 18
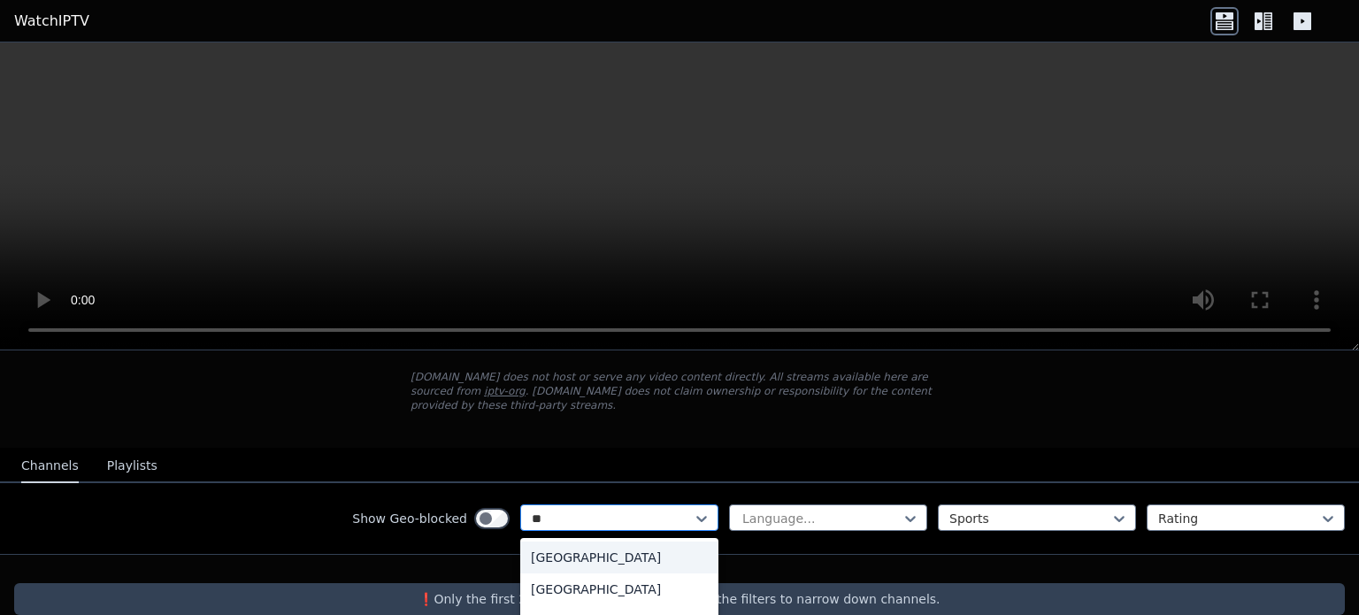
scroll to position [0, 0]
type input "***"
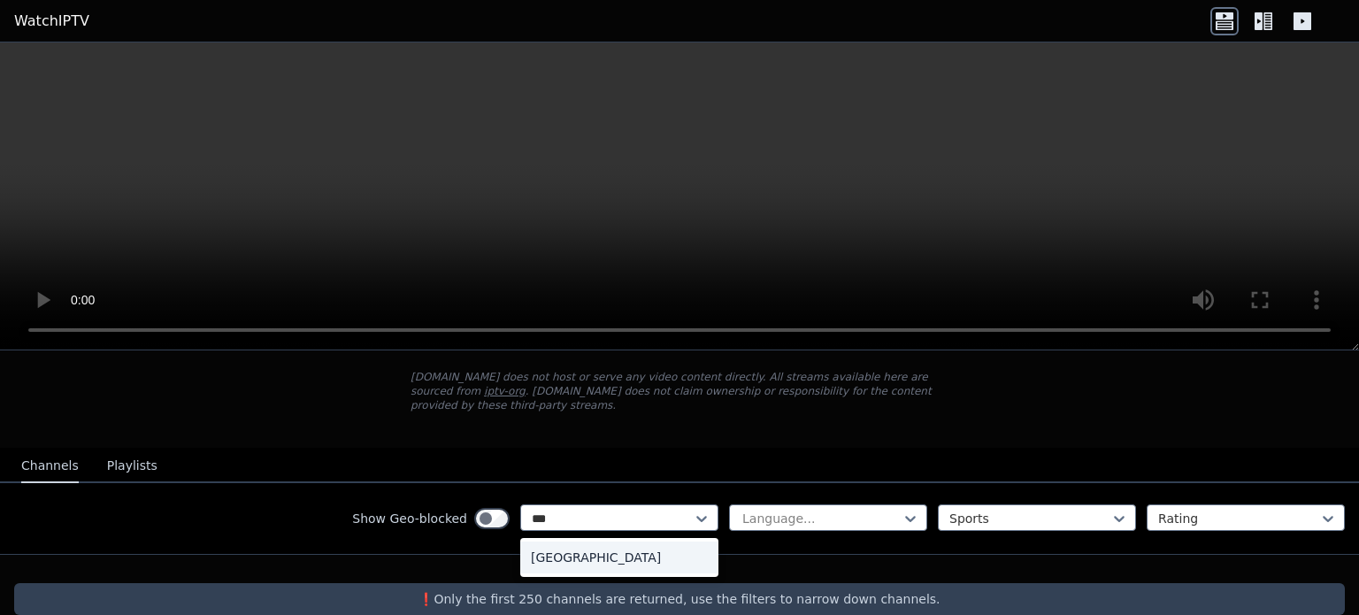
click at [602, 542] on div "[GEOGRAPHIC_DATA]" at bounding box center [619, 558] width 198 height 32
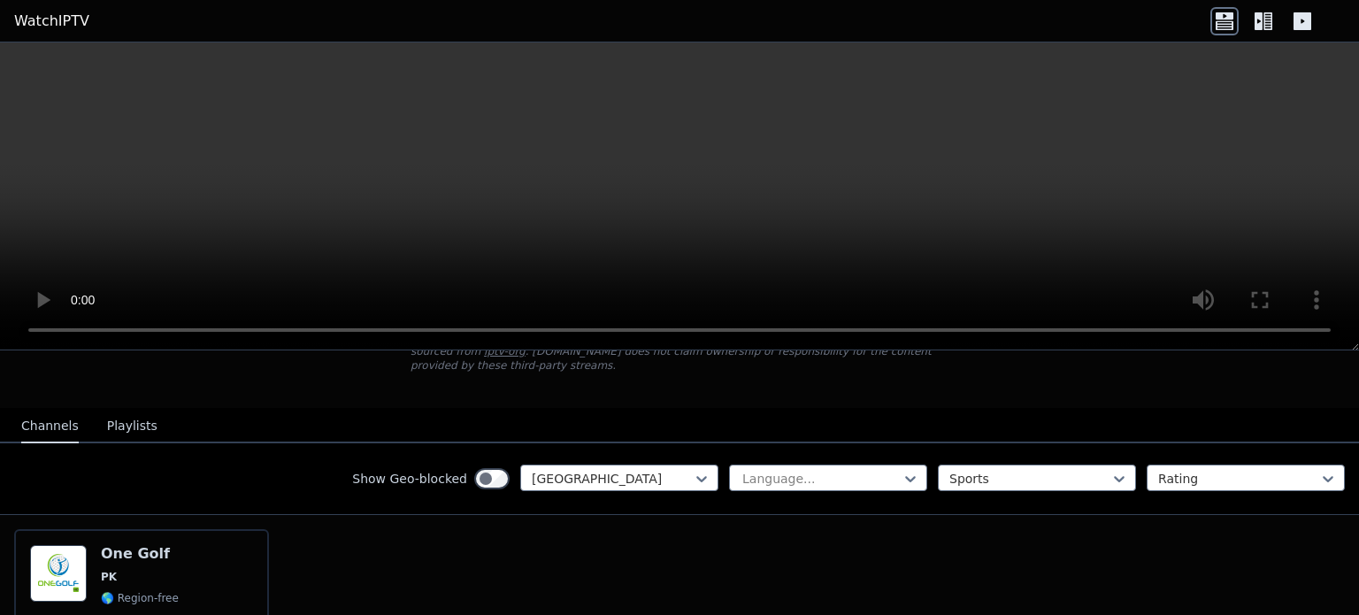
scroll to position [142, 0]
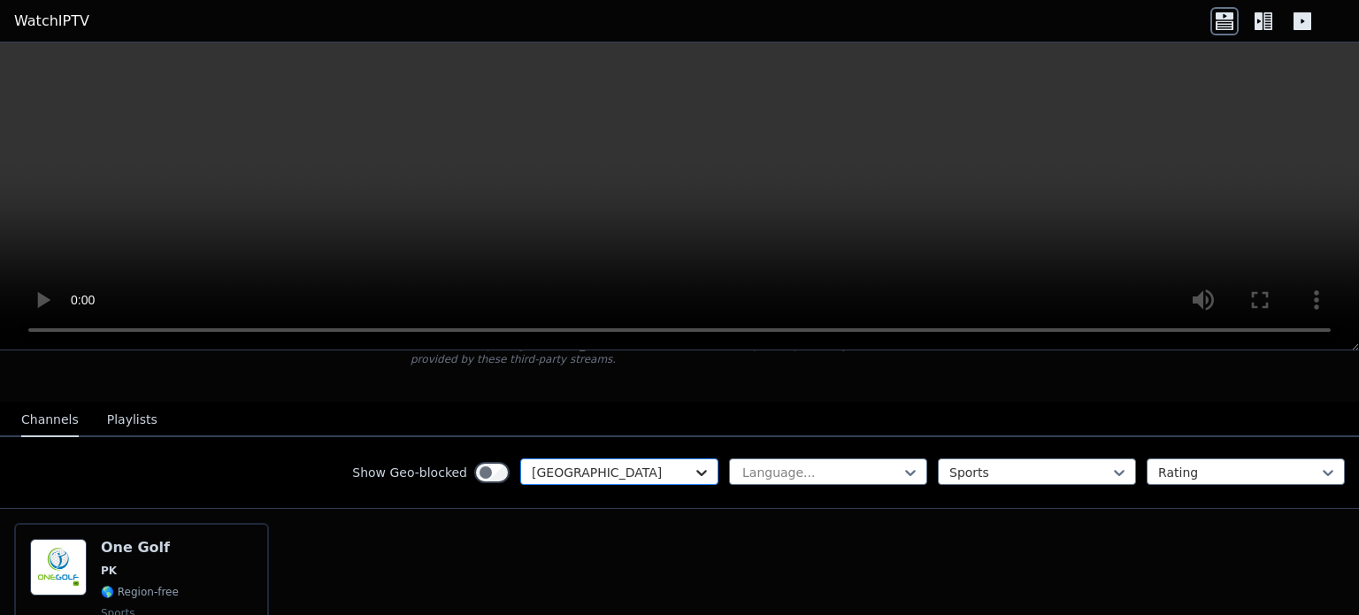
click at [696, 470] on icon at bounding box center [701, 473] width 11 height 6
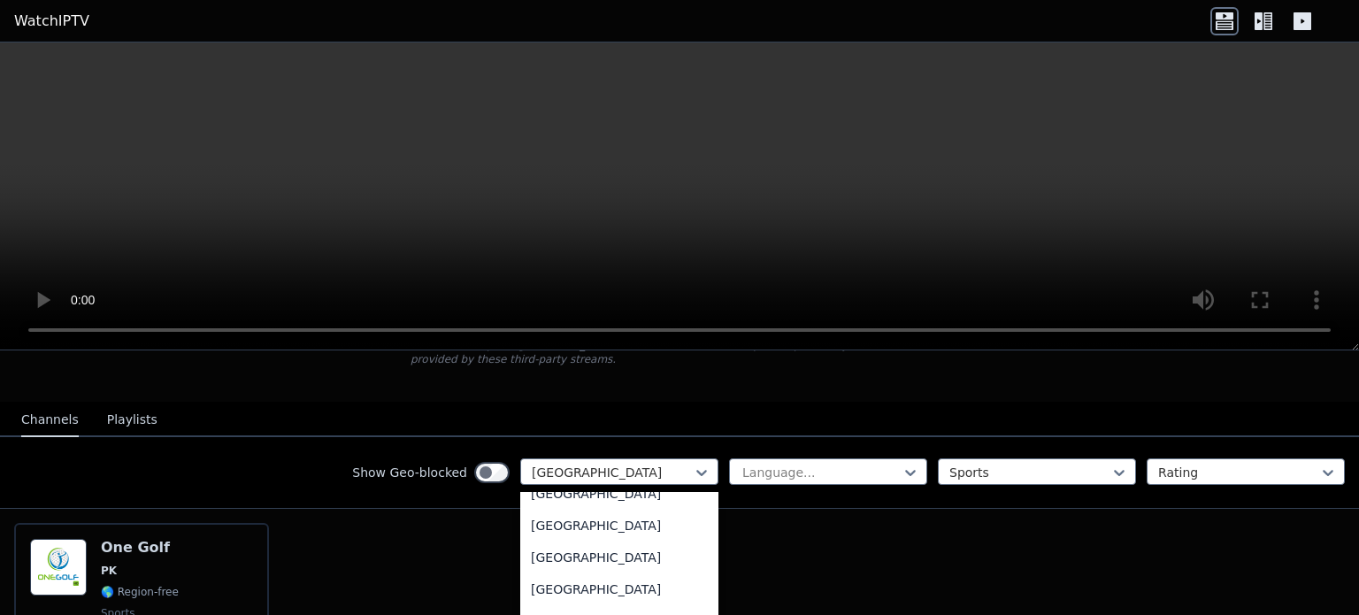
scroll to position [0, 0]
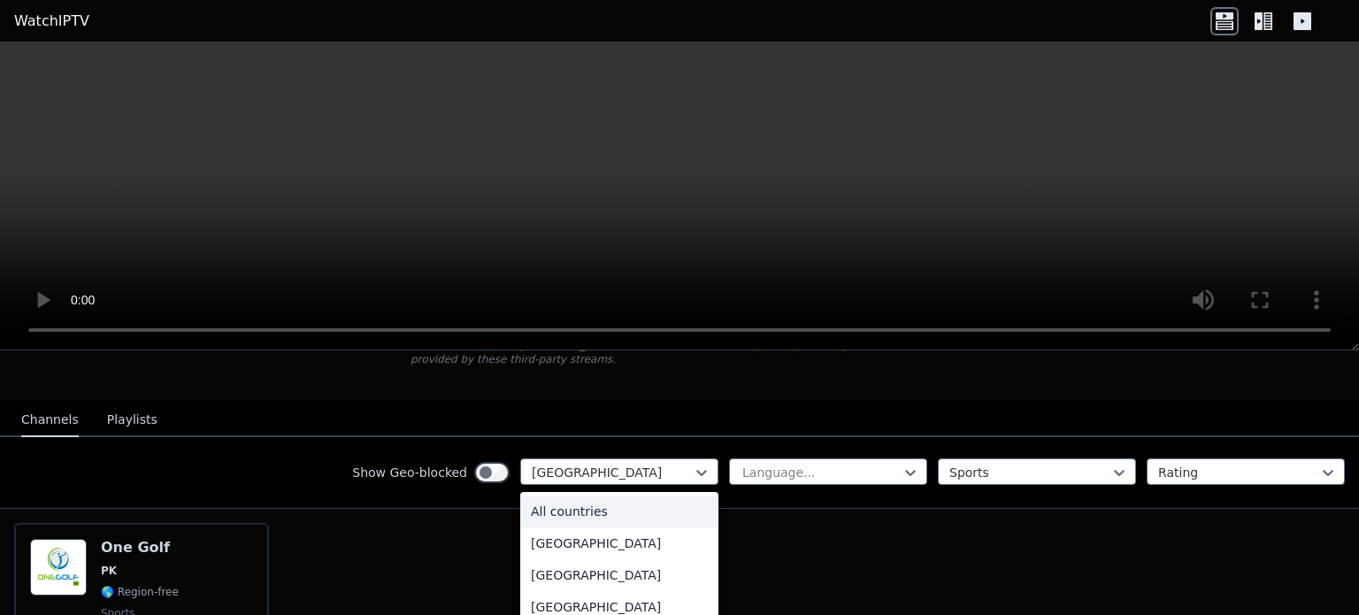
click at [596, 496] on div "All countries" at bounding box center [619, 512] width 198 height 32
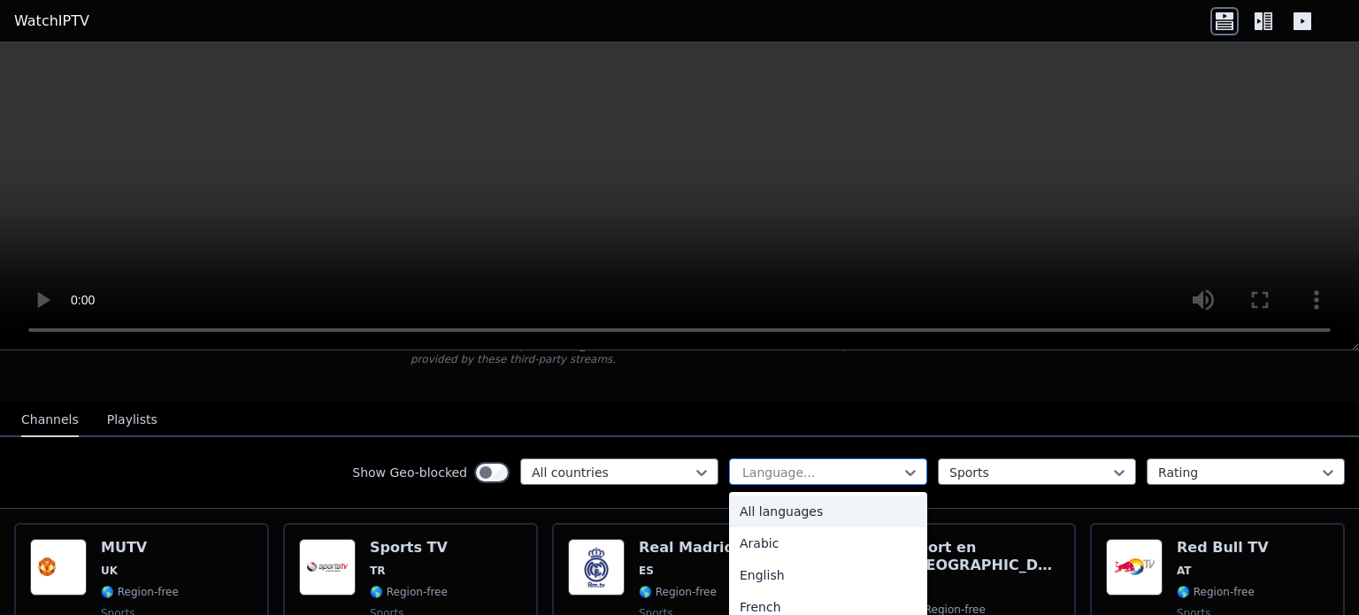
click at [907, 458] on div "Language..." at bounding box center [828, 471] width 198 height 27
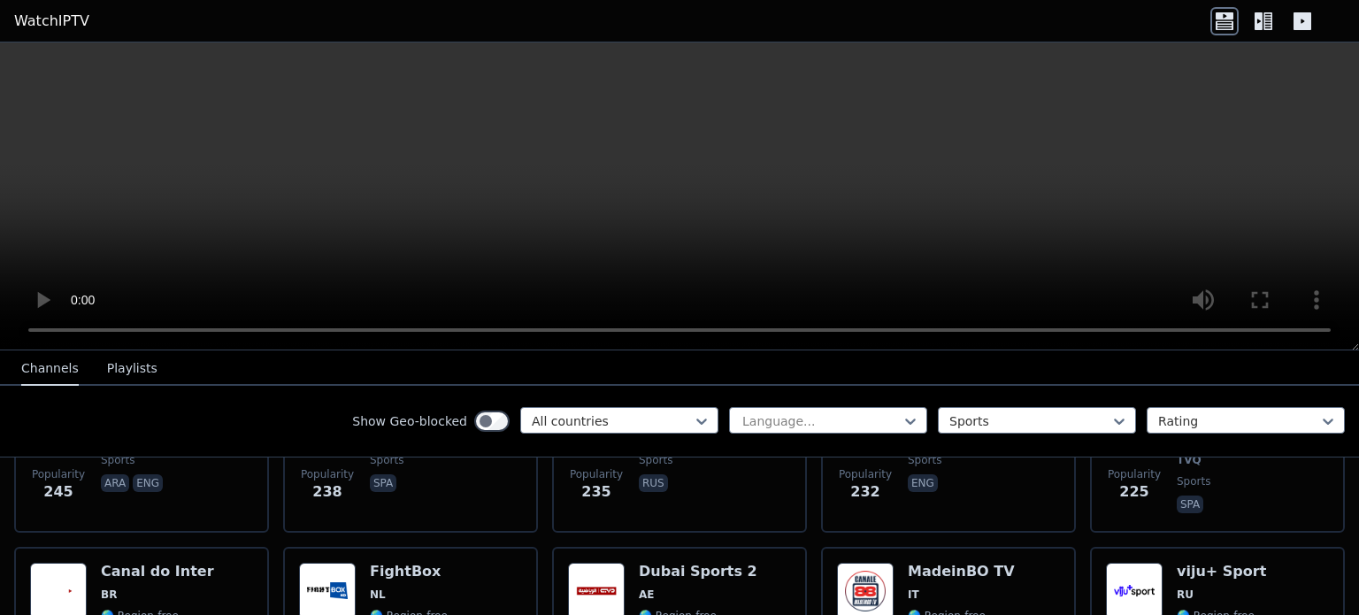
scroll to position [2244, 0]
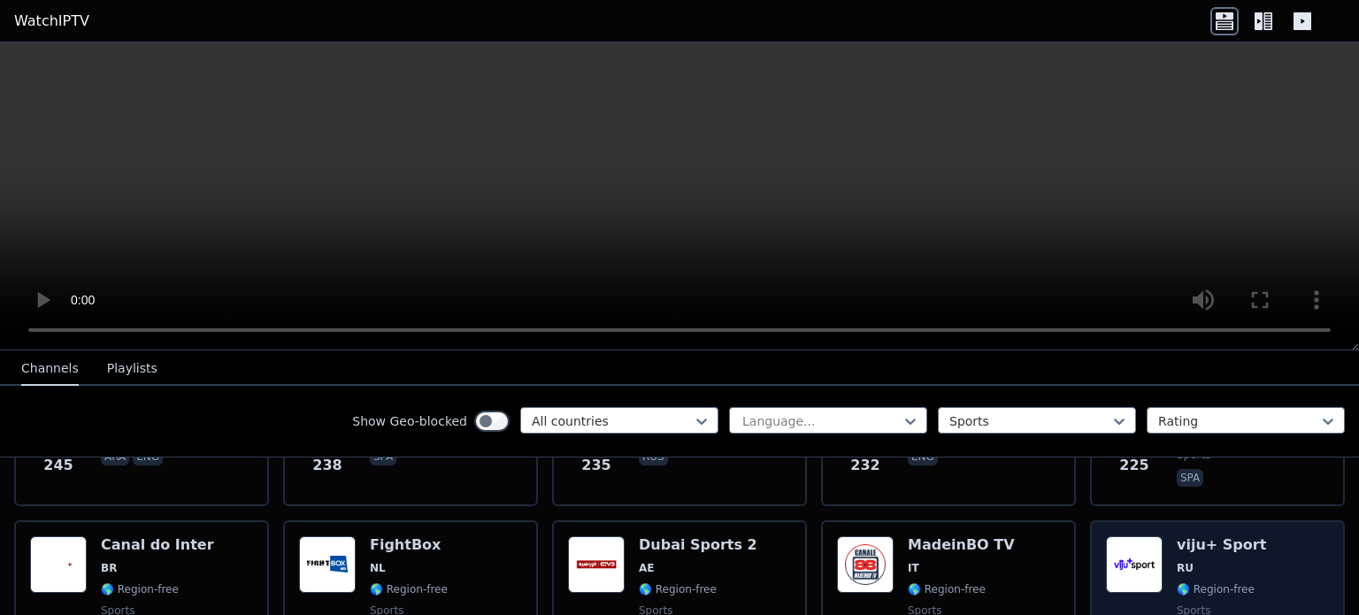
click at [1232, 573] on div "viju+ Sport RU 🌎 Region-free sports rus" at bounding box center [1221, 599] width 89 height 127
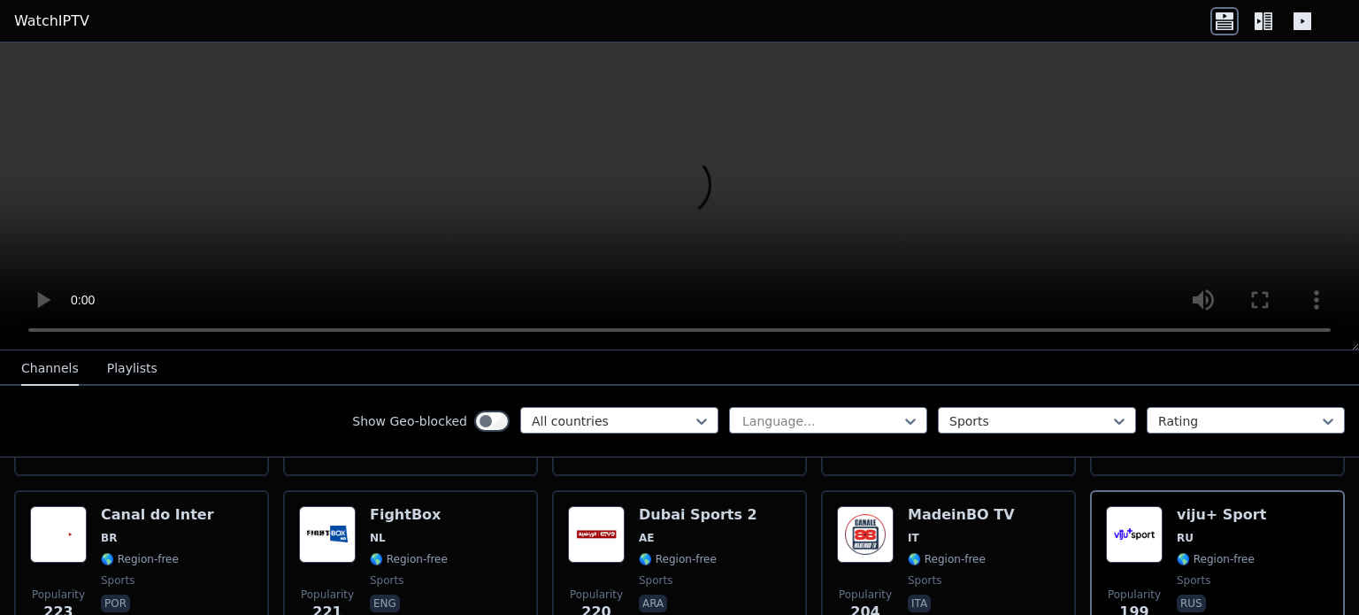
scroll to position [2220, 0]
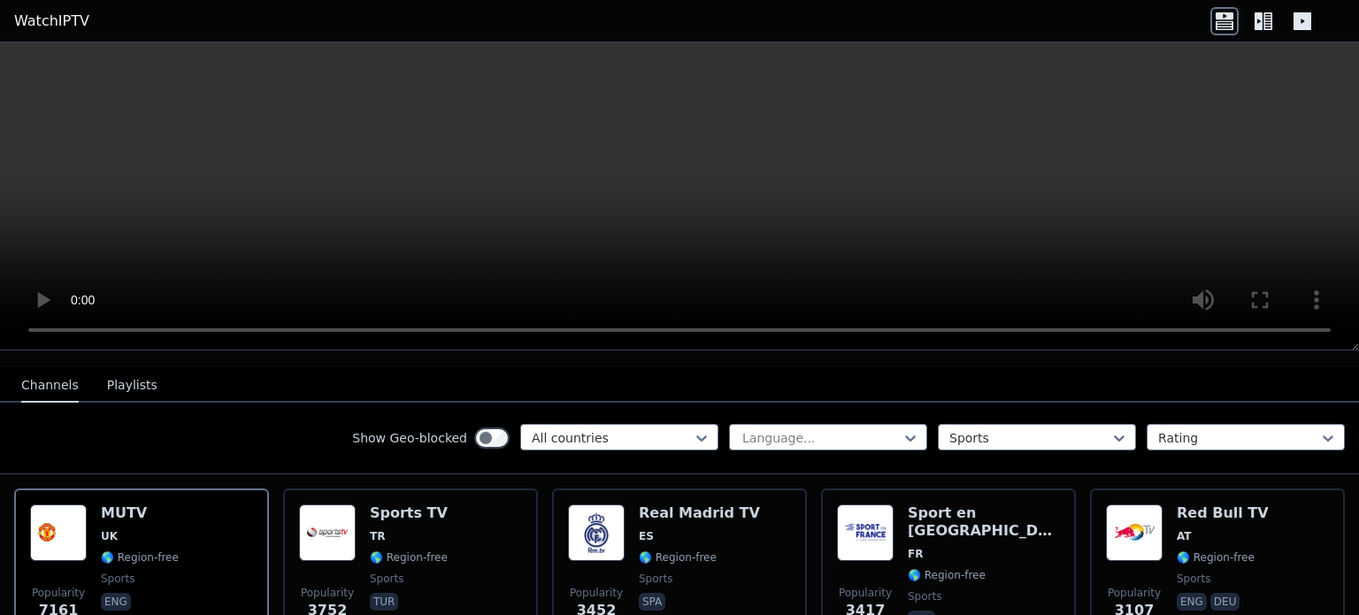
scroll to position [163, 0]
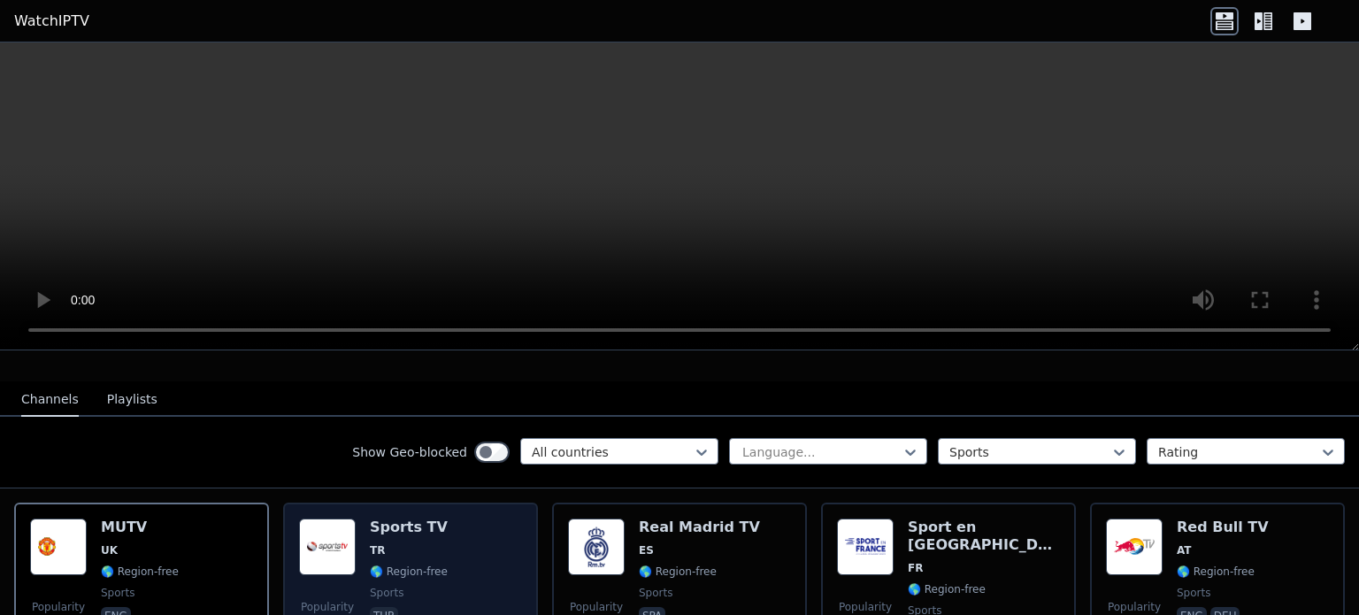
click at [471, 528] on div "Popularity 3752 Sports TV TR 🌎 Region-free sports tur" at bounding box center [410, 582] width 223 height 127
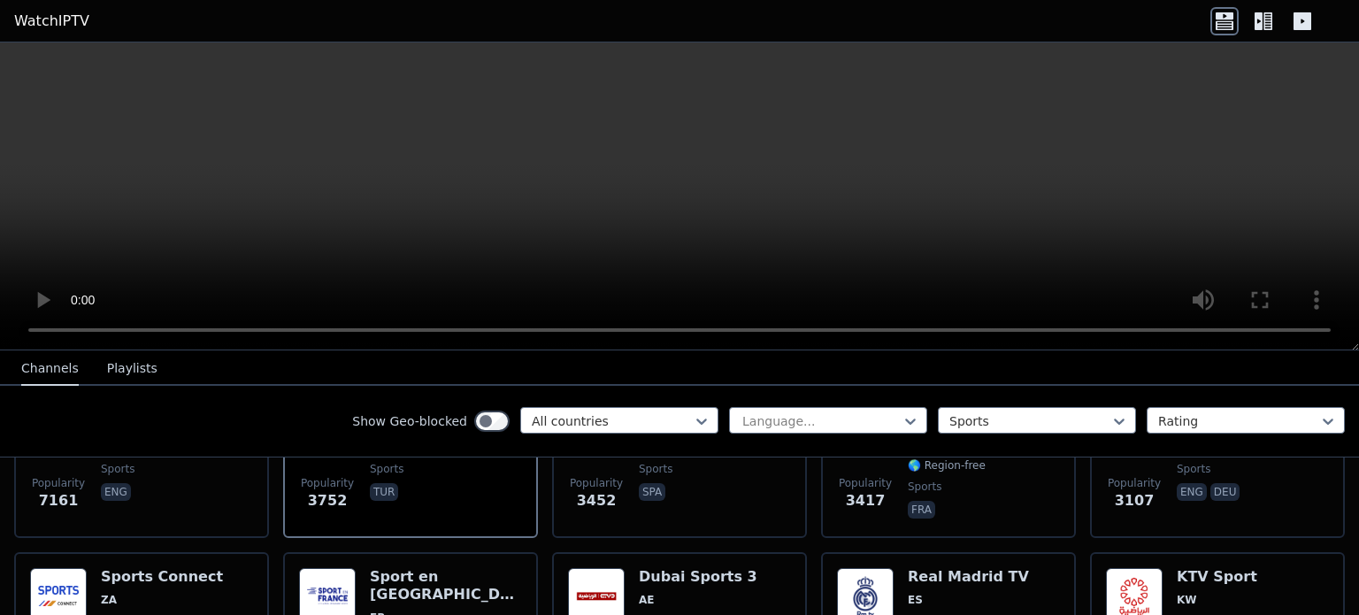
scroll to position [340, 0]
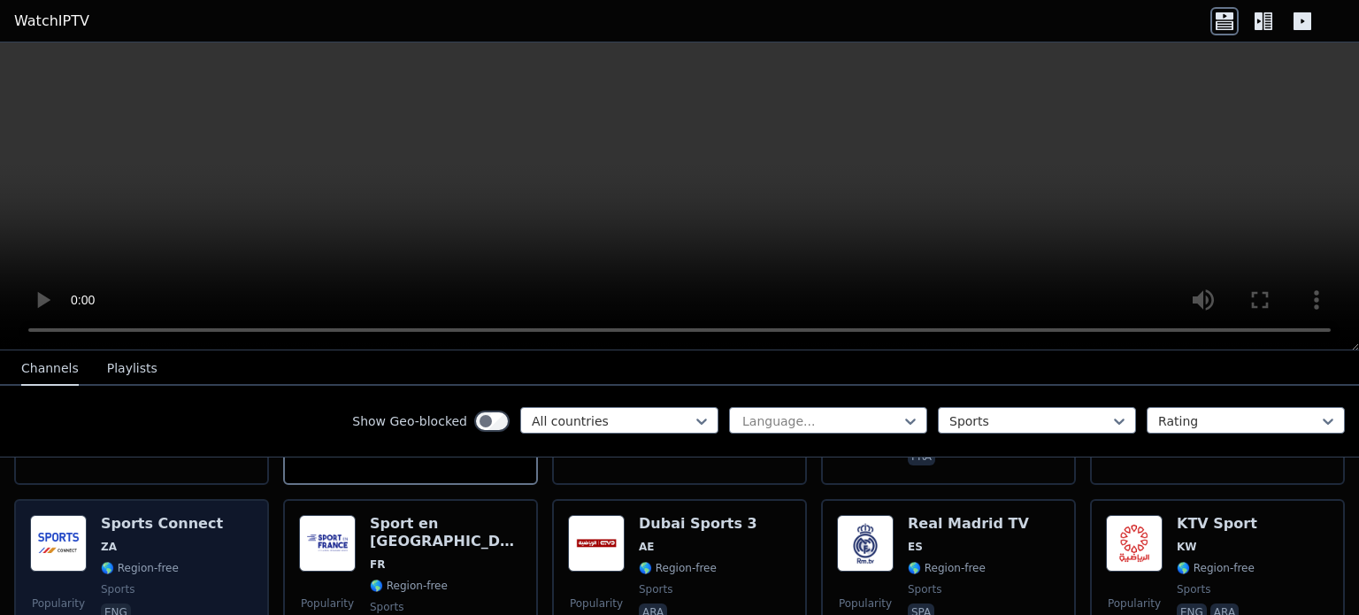
click at [195, 540] on span "ZA" at bounding box center [162, 547] width 122 height 14
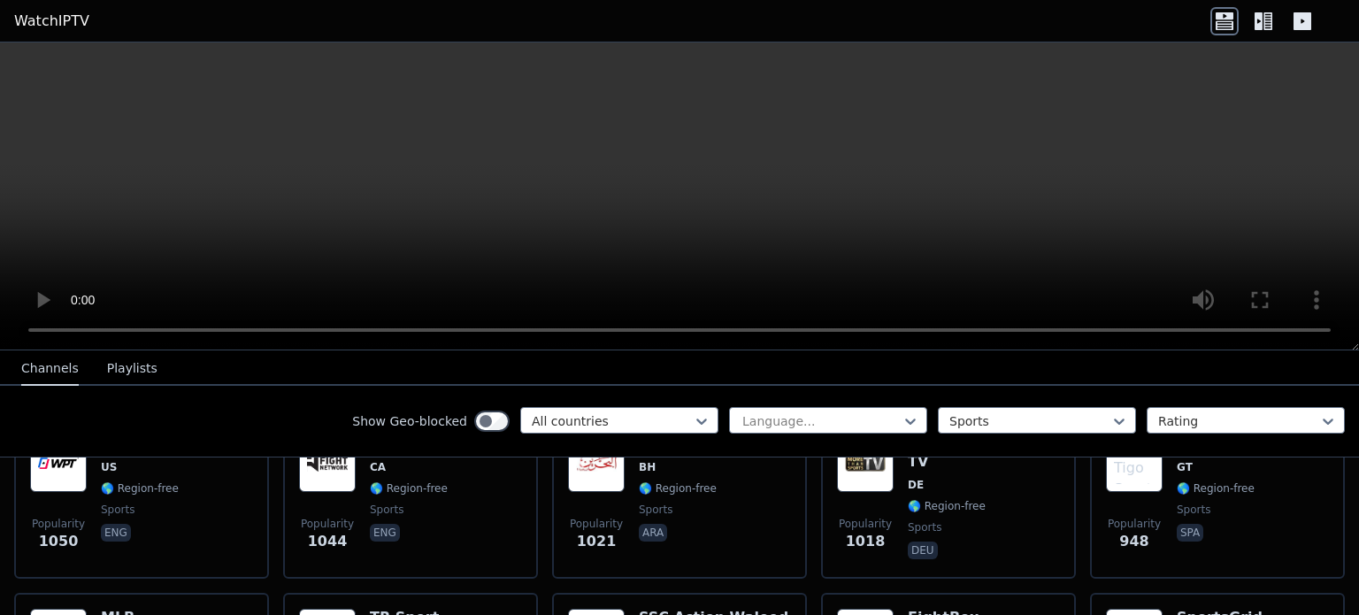
scroll to position [904, 0]
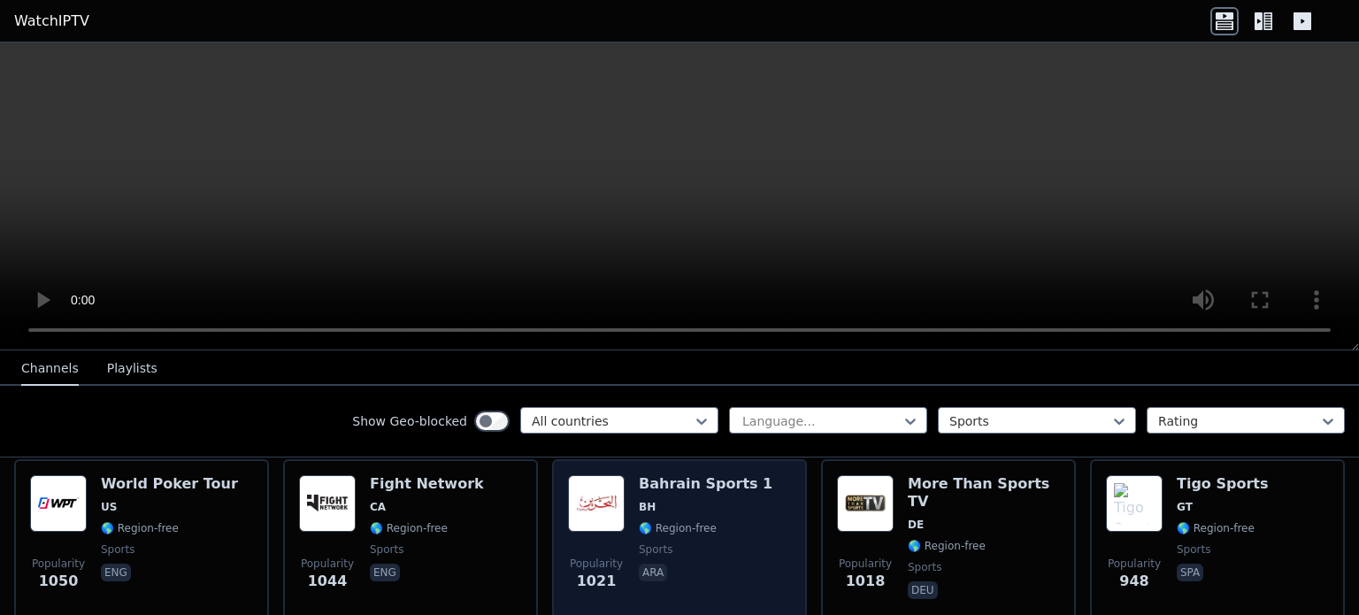
click at [704, 564] on span "ara" at bounding box center [706, 574] width 134 height 21
